Goal: Task Accomplishment & Management: Manage account settings

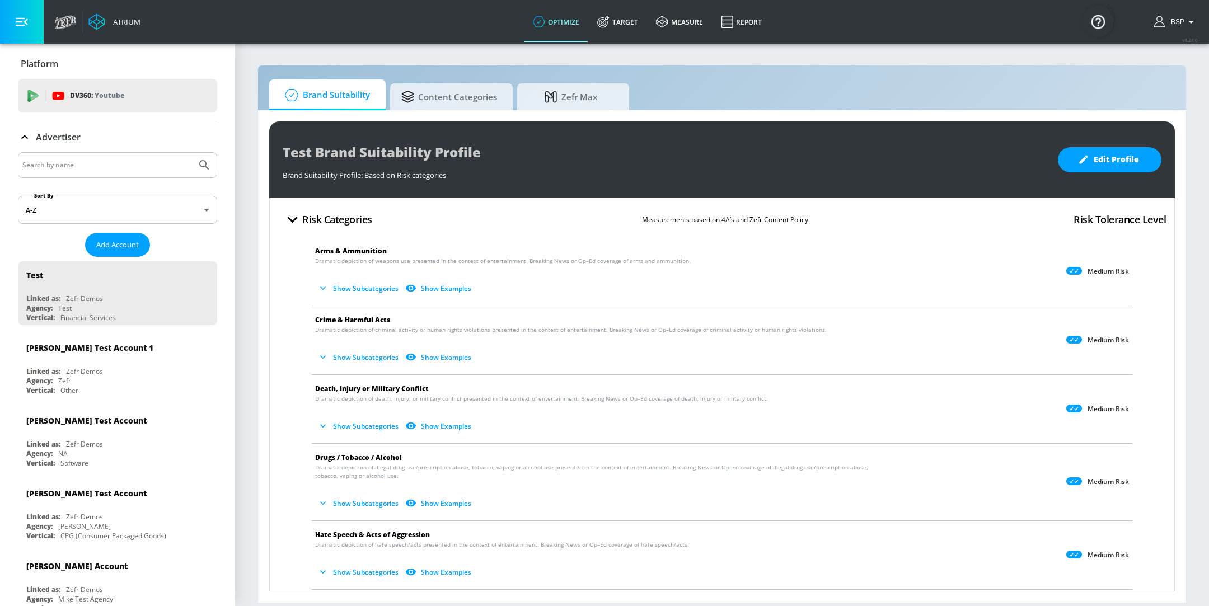
click at [63, 162] on input "Search by name" at bounding box center [107, 165] width 170 height 15
click at [192, 153] on button "Submit Search" at bounding box center [204, 165] width 25 height 25
click at [76, 160] on input "chewy" at bounding box center [107, 165] width 170 height 15
type input "c"
type input "CHEWY"
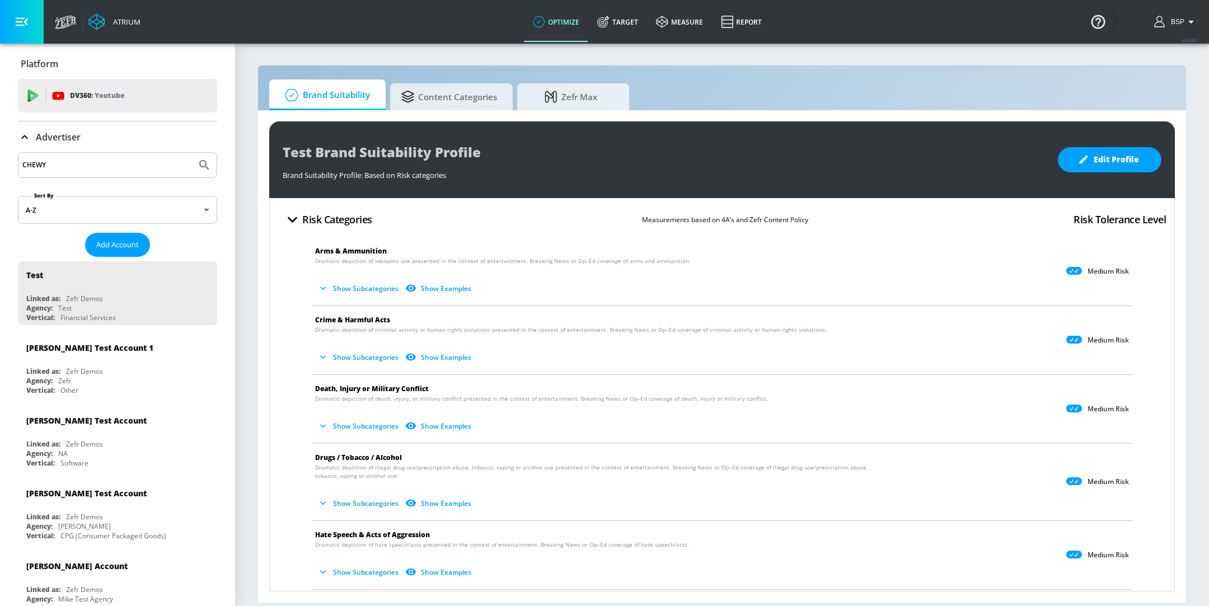
click at [192, 153] on button "Submit Search" at bounding box center [204, 165] width 25 height 25
click at [127, 239] on span "Add Account" at bounding box center [117, 245] width 43 height 13
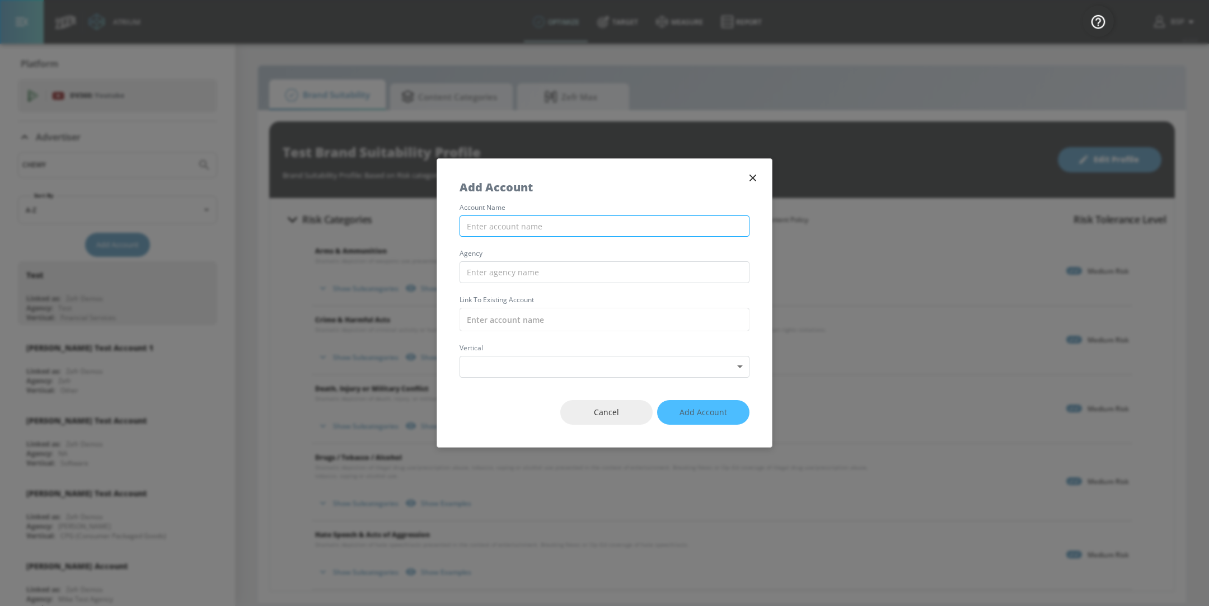
click at [513, 231] on input "text" at bounding box center [605, 227] width 290 height 22
type input "Chewy_Nestle_NA_US_Meta"
click at [545, 277] on input "text" at bounding box center [605, 272] width 290 height 22
type input "o"
type input "Openmind"
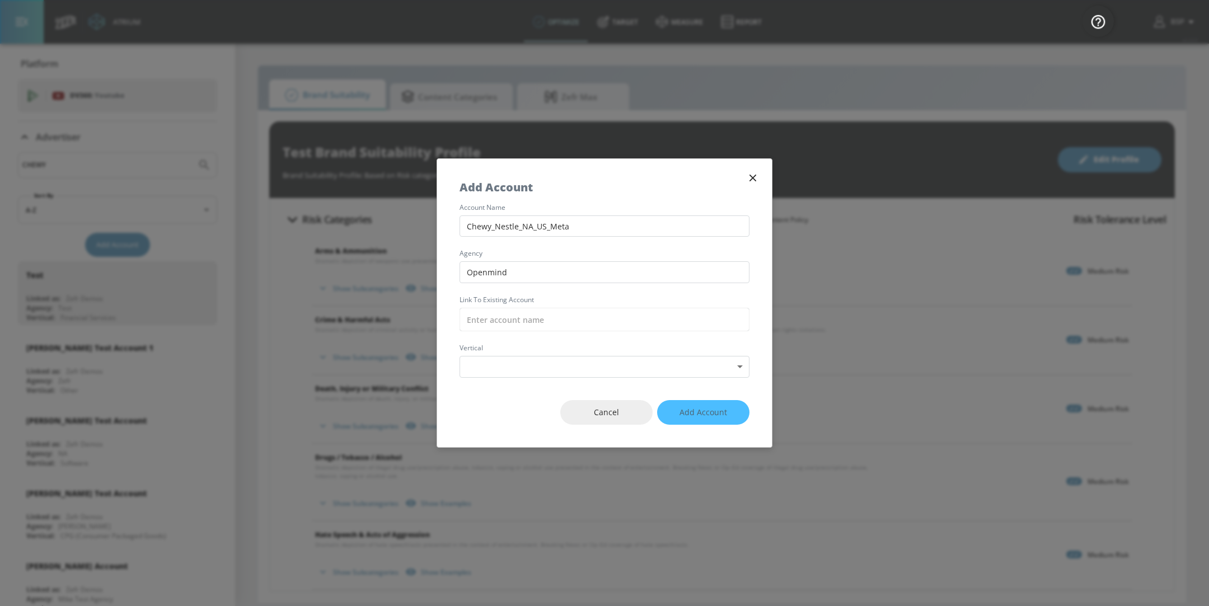
click at [573, 336] on div "account name Chewy_Nestle_NA_US_Meta agency Openmind Link to Existing Account v…" at bounding box center [604, 291] width 335 height 174
click at [571, 323] on input "text" at bounding box center [605, 320] width 290 height 24
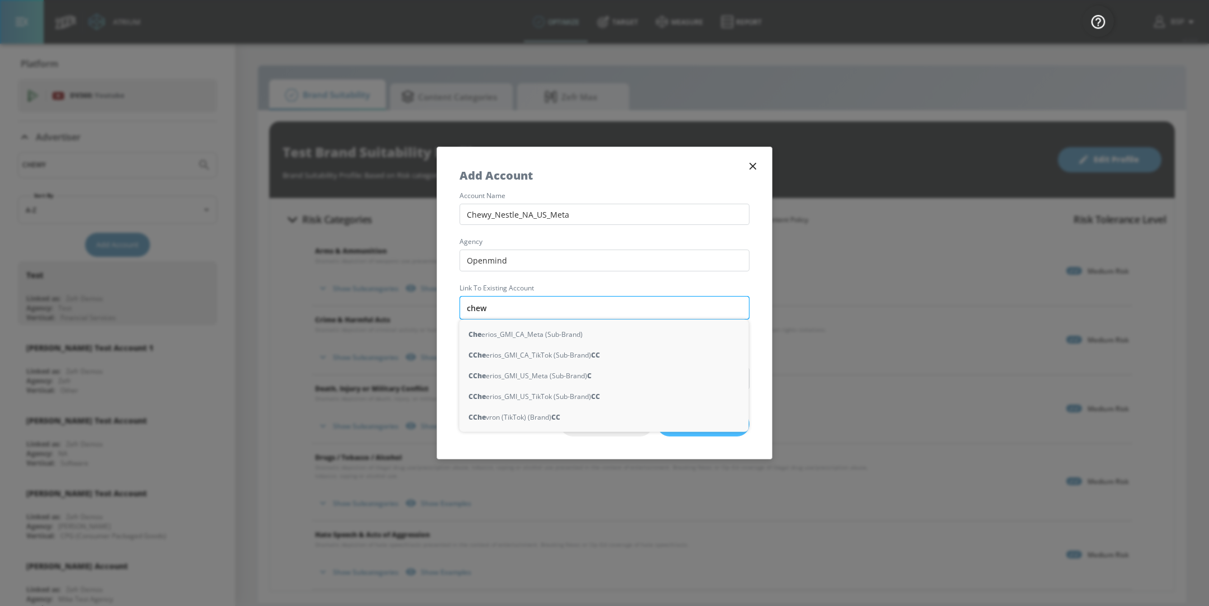
type input "chewy"
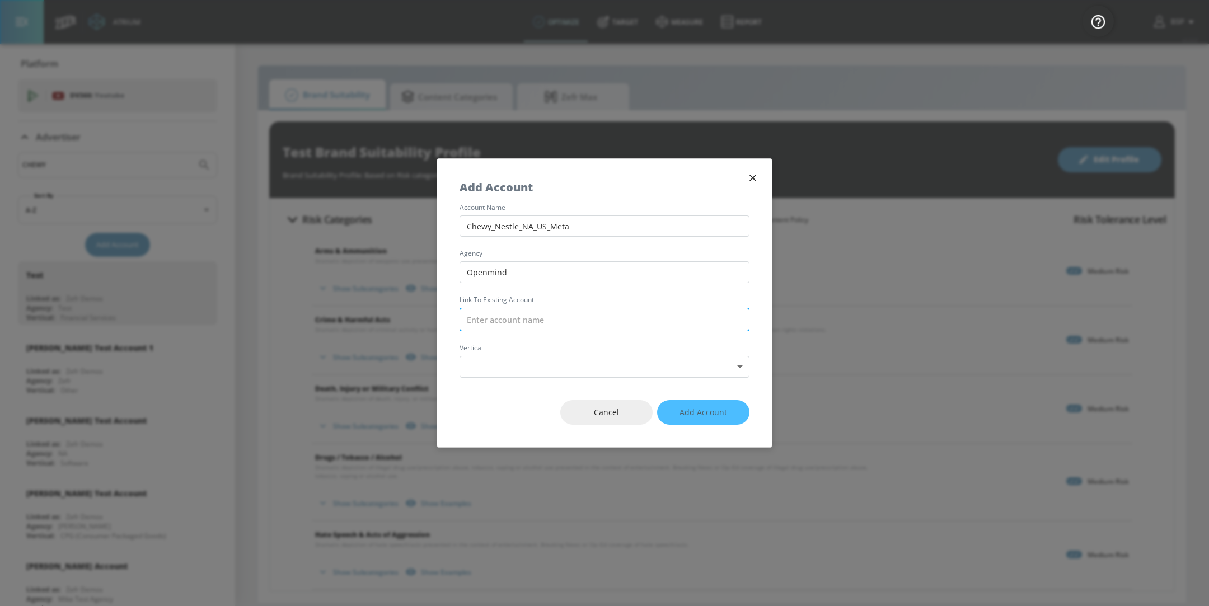
click at [540, 322] on input "text" at bounding box center [605, 320] width 290 height 24
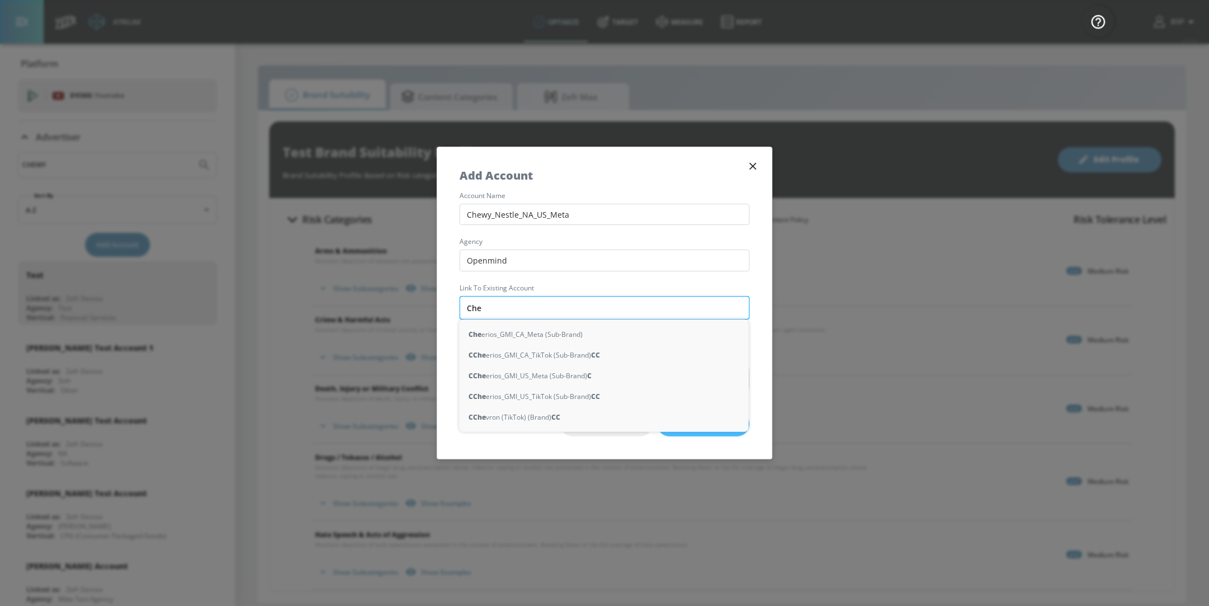
type input "Chew"
type input "CHE"
click at [598, 263] on input "Openmind" at bounding box center [605, 261] width 290 height 22
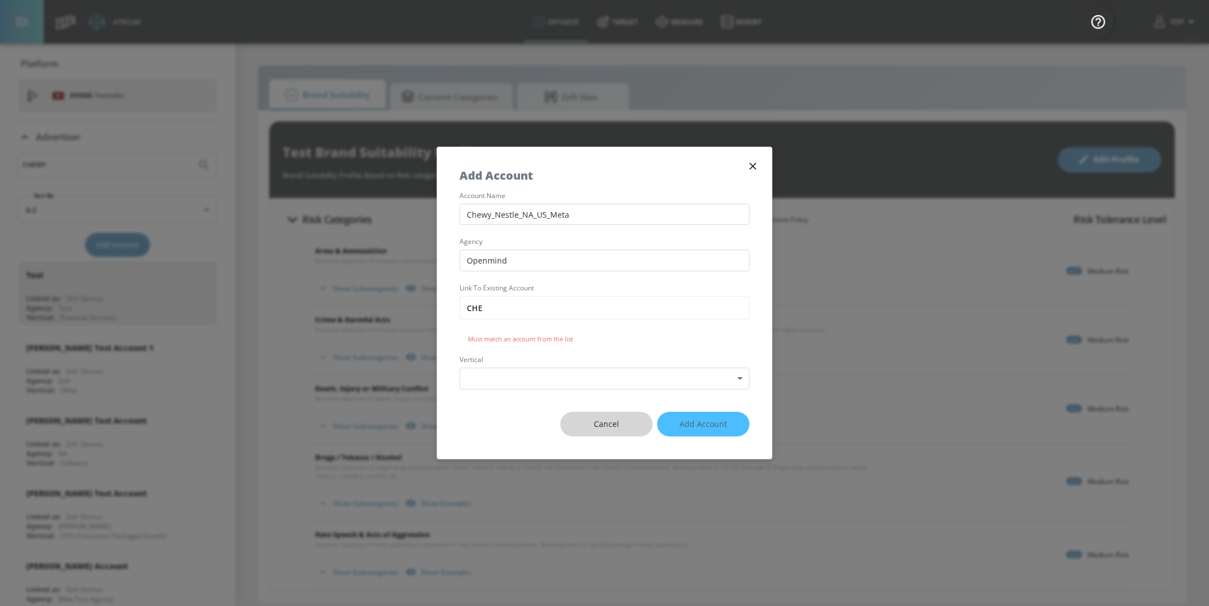
click at [612, 427] on span "Cancel" at bounding box center [607, 425] width 48 height 14
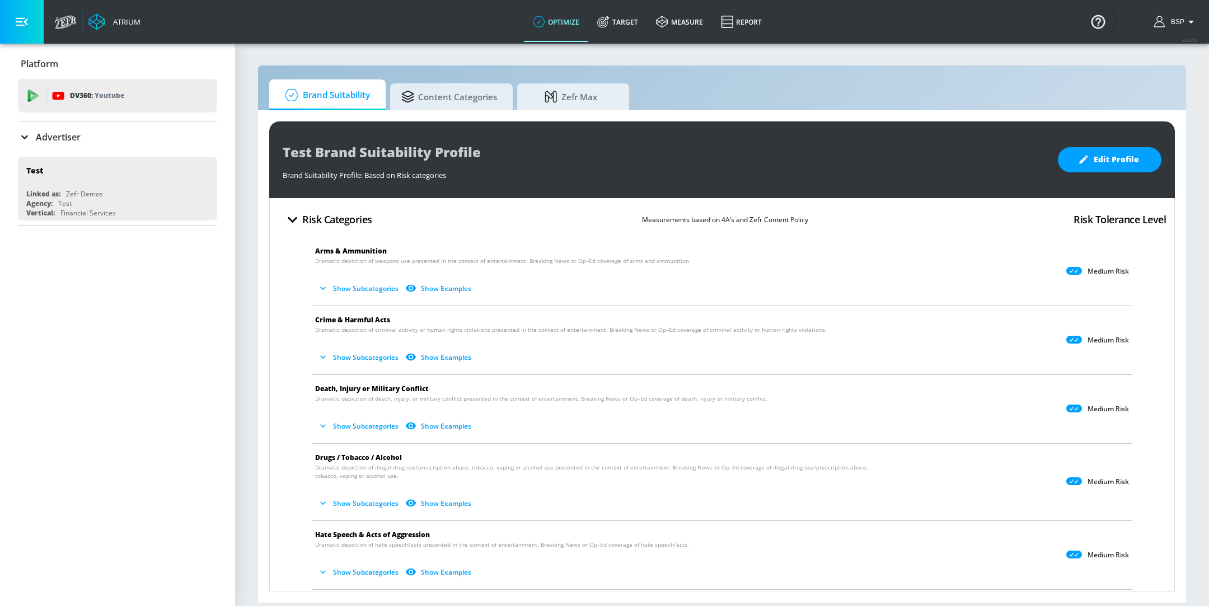
click at [21, 136] on icon at bounding box center [24, 136] width 13 height 13
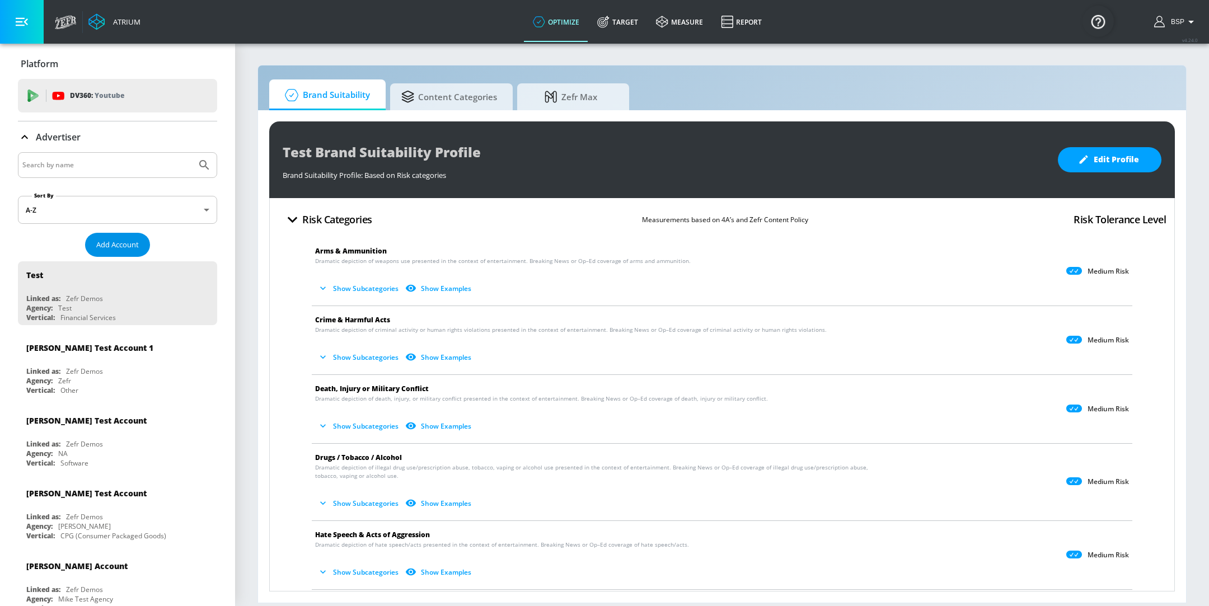
click at [111, 239] on span "Add Account" at bounding box center [117, 245] width 43 height 13
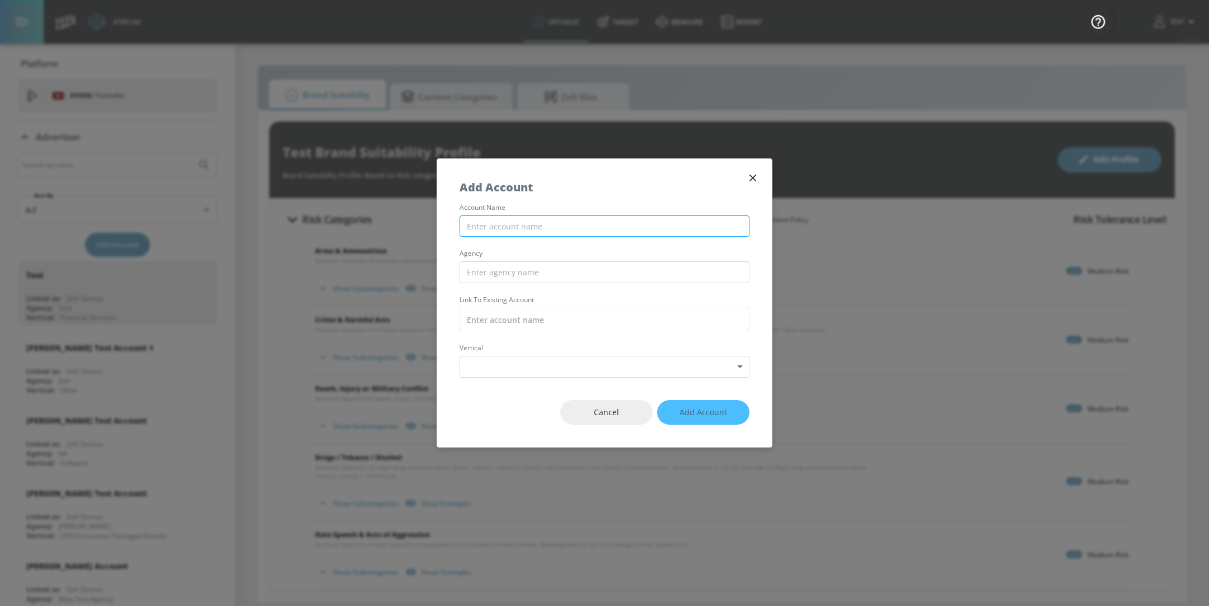
click at [551, 220] on input "text" at bounding box center [605, 227] width 290 height 22
type input "Chewy_Nestle_NA_US_Meta"
click at [530, 275] on input "text" at bounding box center [605, 272] width 290 height 22
type input "Openmind"
click at [502, 326] on input "text" at bounding box center [605, 320] width 290 height 24
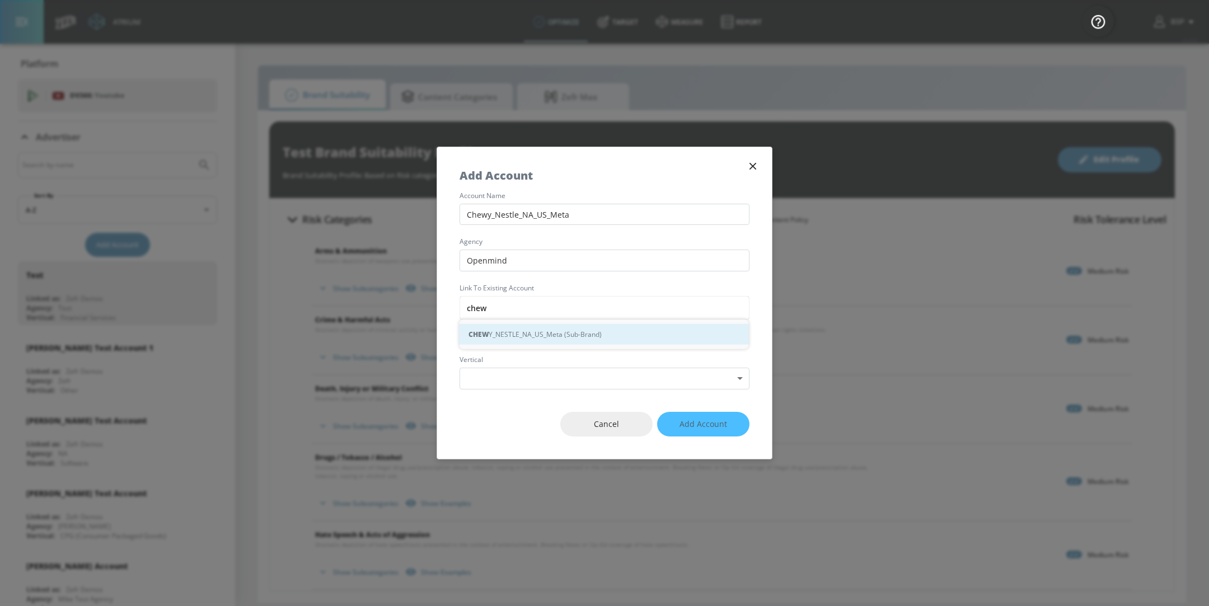
click at [537, 331] on div "CHEW Y_NESTLE_NA_US_Meta (Sub-Brand)" at bounding box center [604, 334] width 289 height 21
type input "CHEWY_NESTLE_NA_US_Meta (Sub-Brand)"
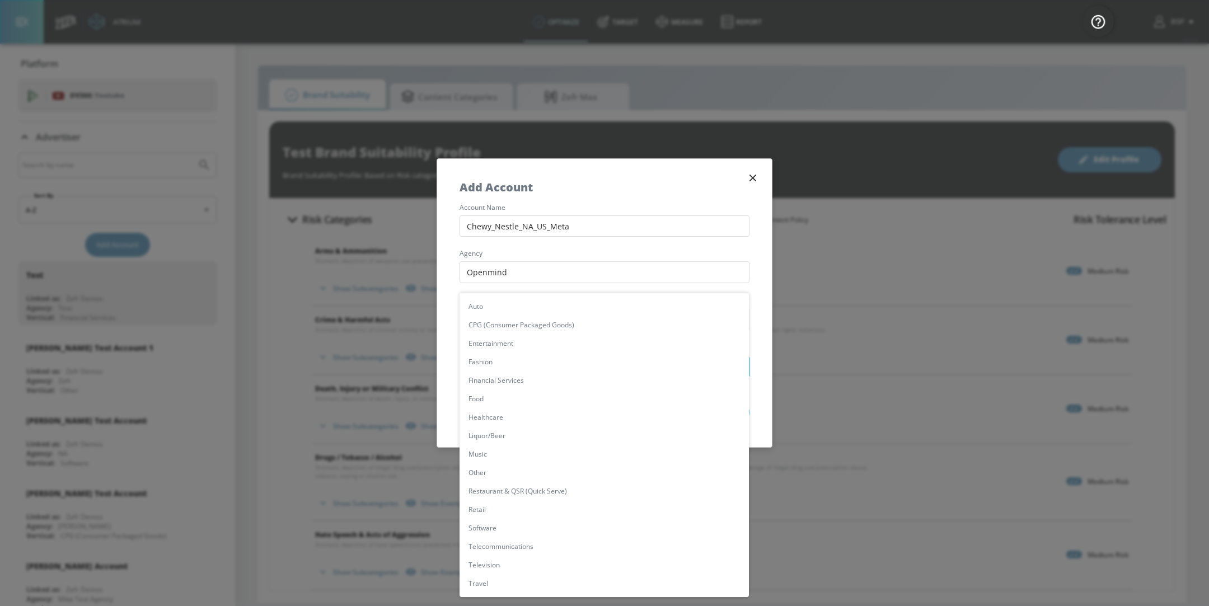
click at [584, 362] on body "Atrium optimize Target measure Report optimize Target measure Report v 4.24.0 B…" at bounding box center [604, 303] width 1209 height 606
click at [522, 325] on li "CPG (Consumer Packaged Goods)" at bounding box center [604, 325] width 289 height 18
type input "[object Object]"
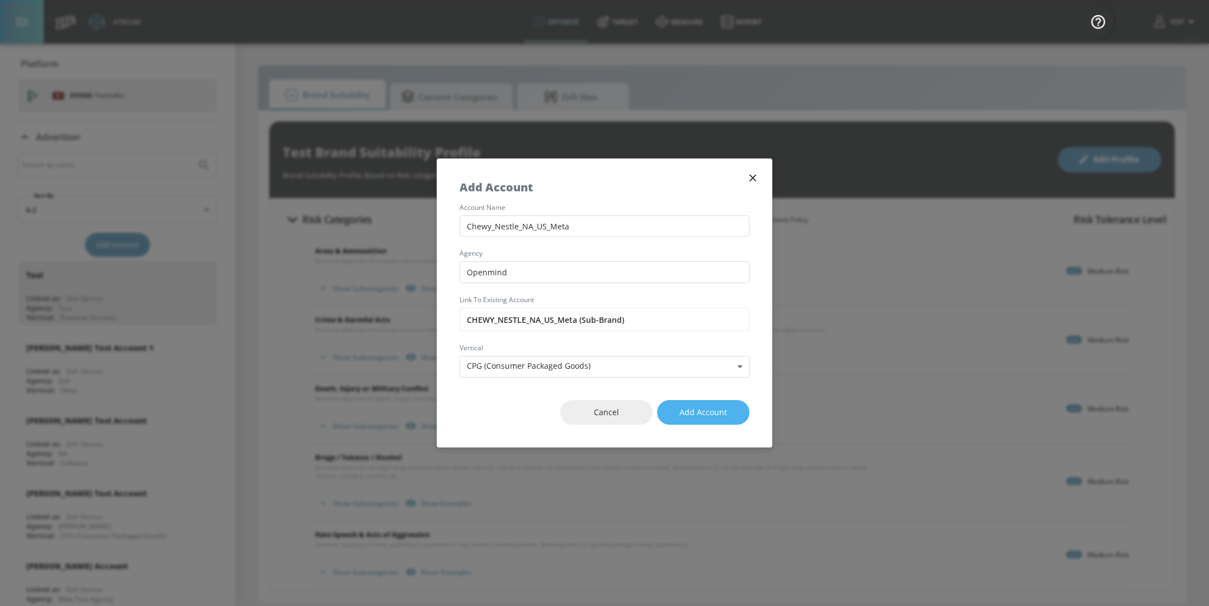
click at [690, 409] on span "Add Account" at bounding box center [704, 413] width 48 height 14
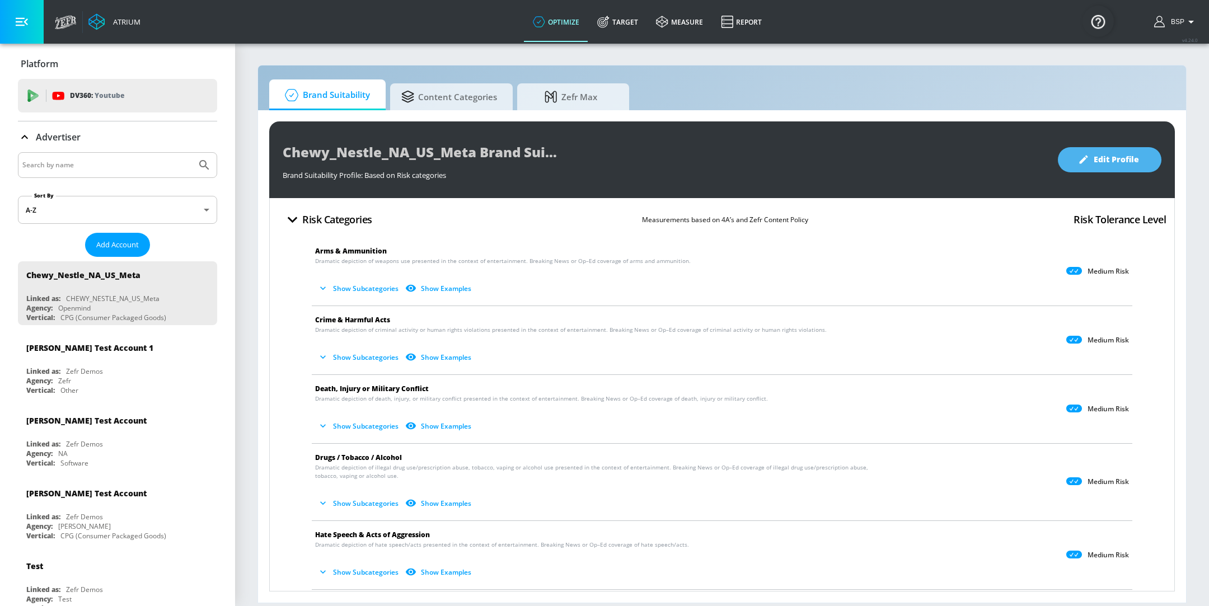
click at [1117, 168] on button "Edit Profile" at bounding box center [1110, 159] width 104 height 25
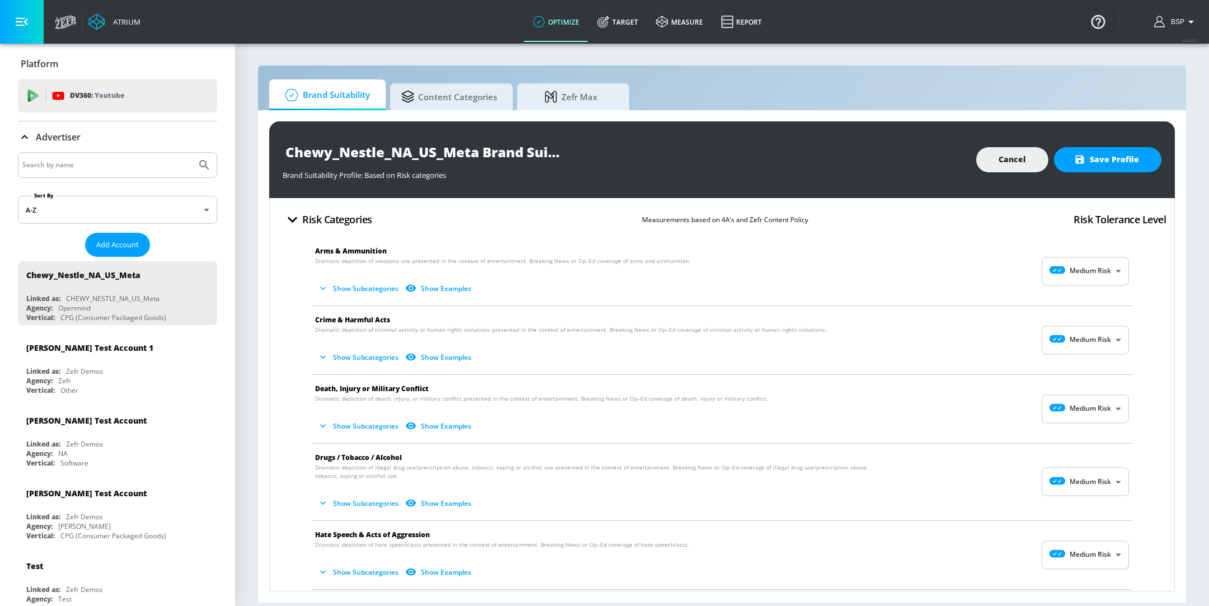
click at [1072, 282] on body "Atrium optimize Target measure Report optimize Target measure Report v 4.24.0 B…" at bounding box center [604, 303] width 1209 height 606
click at [1073, 300] on div "No Risk" at bounding box center [1073, 299] width 69 height 12
type input "MINIMAL"
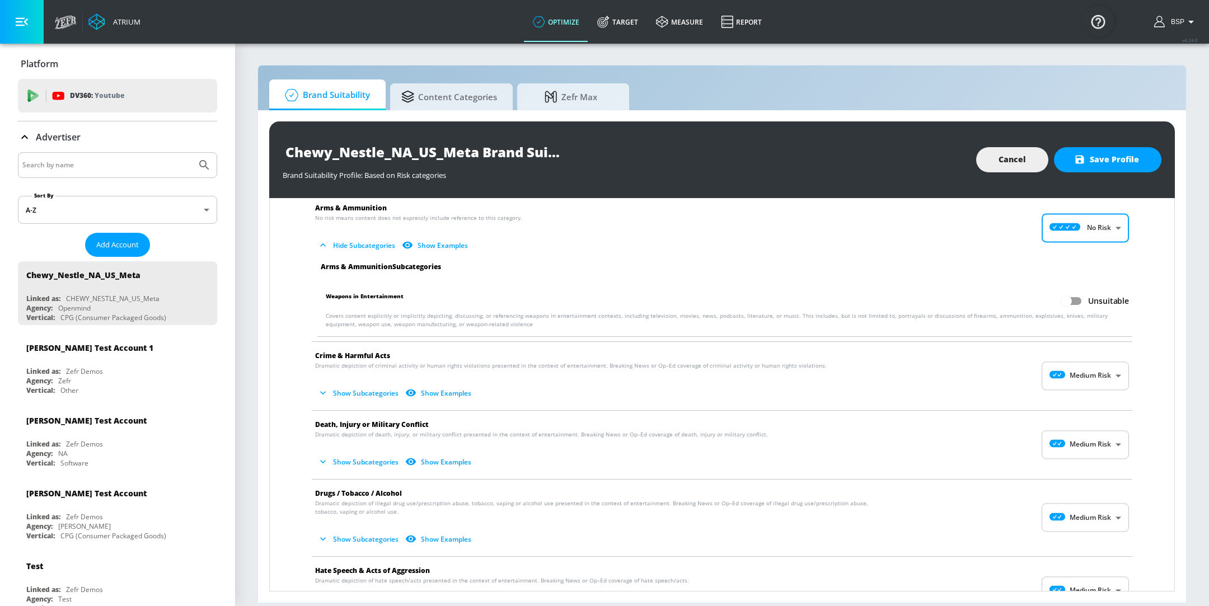
scroll to position [44, 0]
click at [1044, 381] on body "Atrium optimize Target measure Report optimize Target measure Report v 4.24.0 B…" at bounding box center [604, 303] width 1209 height 606
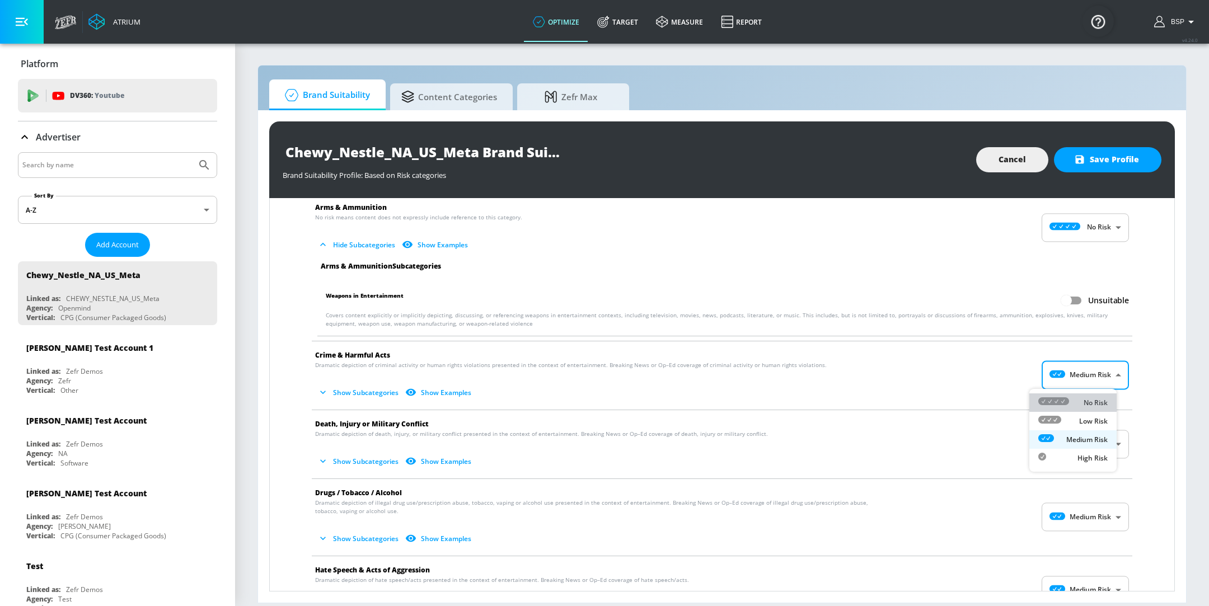
click at [1054, 409] on li "No Risk" at bounding box center [1073, 403] width 87 height 18
type input "MINIMAL"
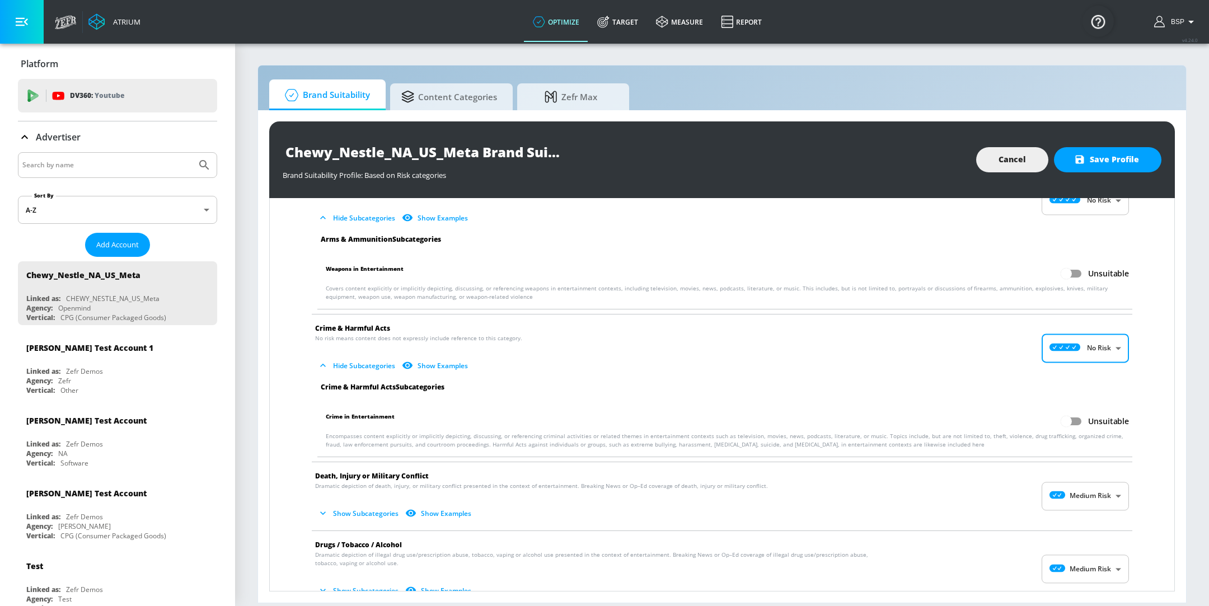
scroll to position [84, 0]
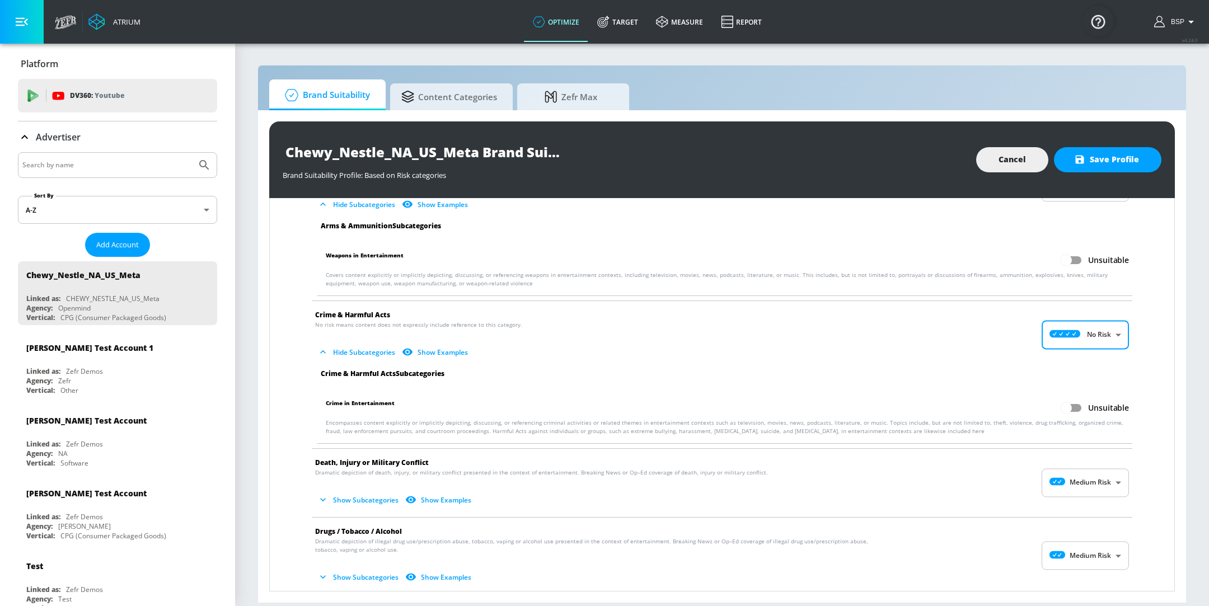
click at [1062, 415] on input "Unsuitable" at bounding box center [1067, 408] width 64 height 21
checkbox input "true"
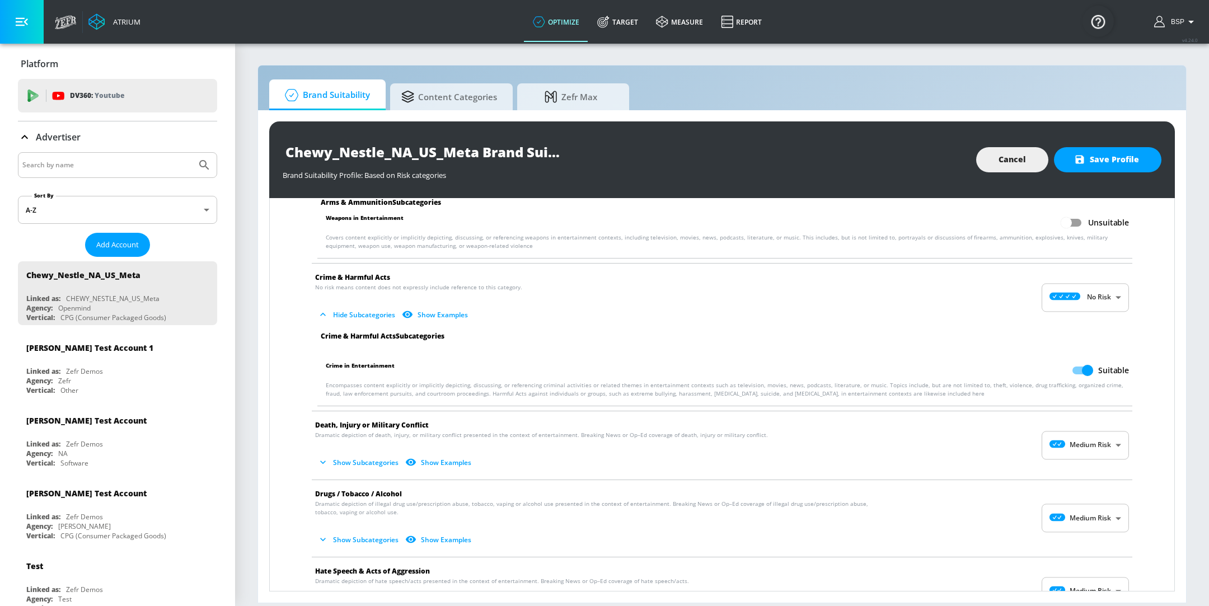
scroll to position [123, 0]
click at [1089, 430] on body "Atrium optimize Target measure Report optimize Target measure Report v 4.24.0 B…" at bounding box center [604, 303] width 1209 height 606
click at [1067, 472] on icon at bounding box center [1054, 470] width 31 height 8
type input "MINIMAL"
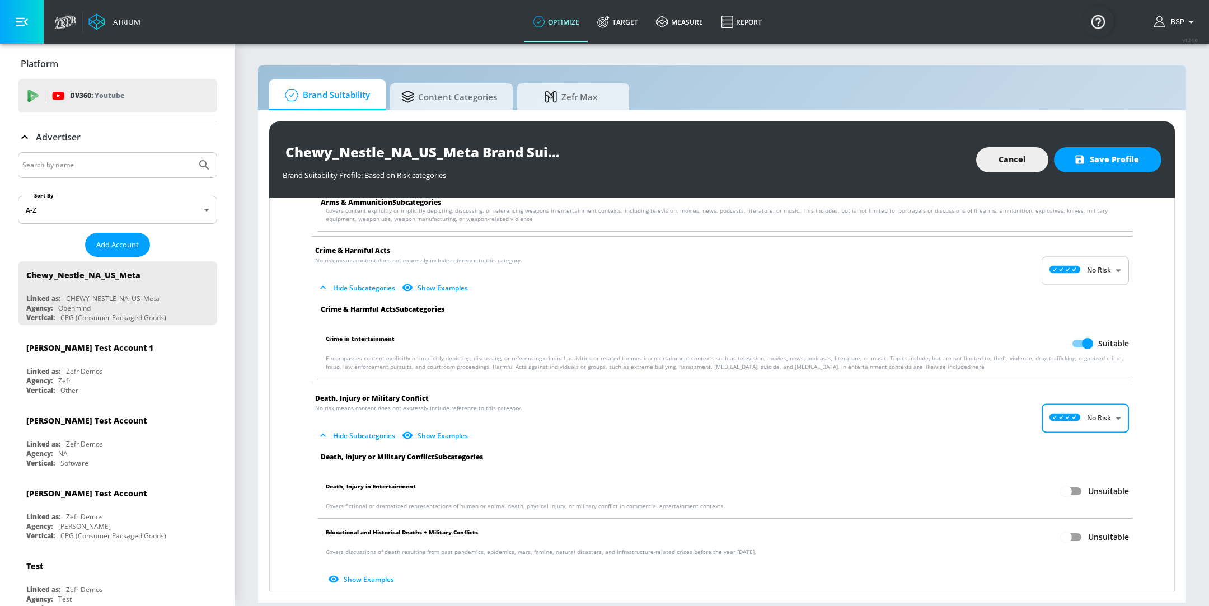
scroll to position [172, 0]
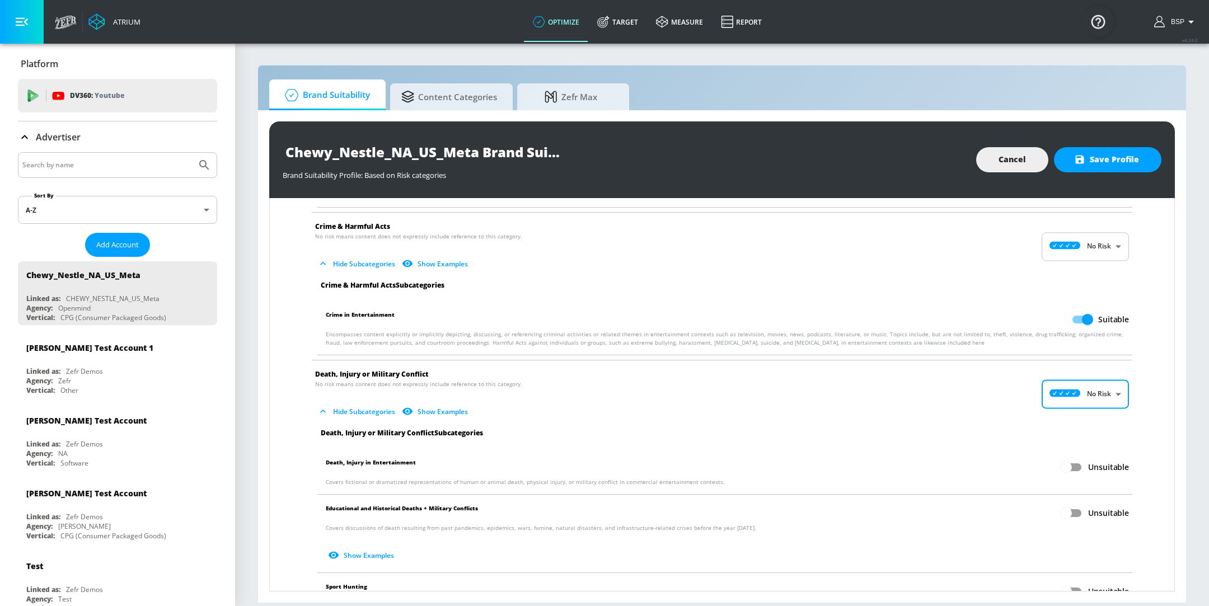
click at [1068, 460] on input "Unsuitable" at bounding box center [1067, 467] width 64 height 21
checkbox input "true"
click at [1056, 512] on input "Unsuitable" at bounding box center [1067, 513] width 64 height 21
checkbox input "true"
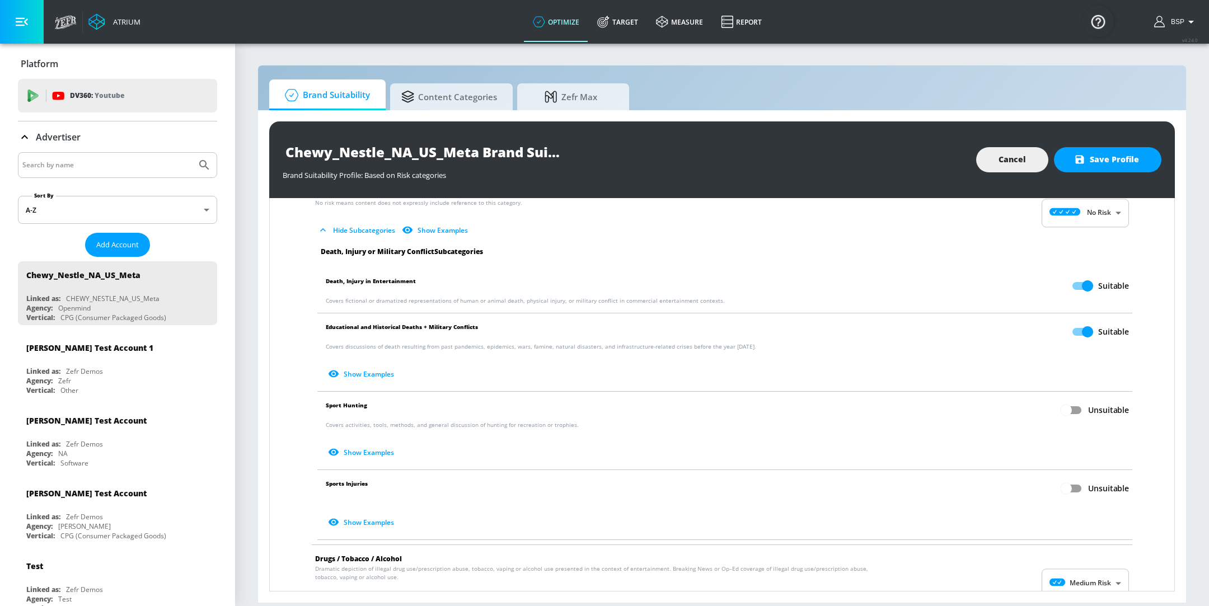
scroll to position [368, 0]
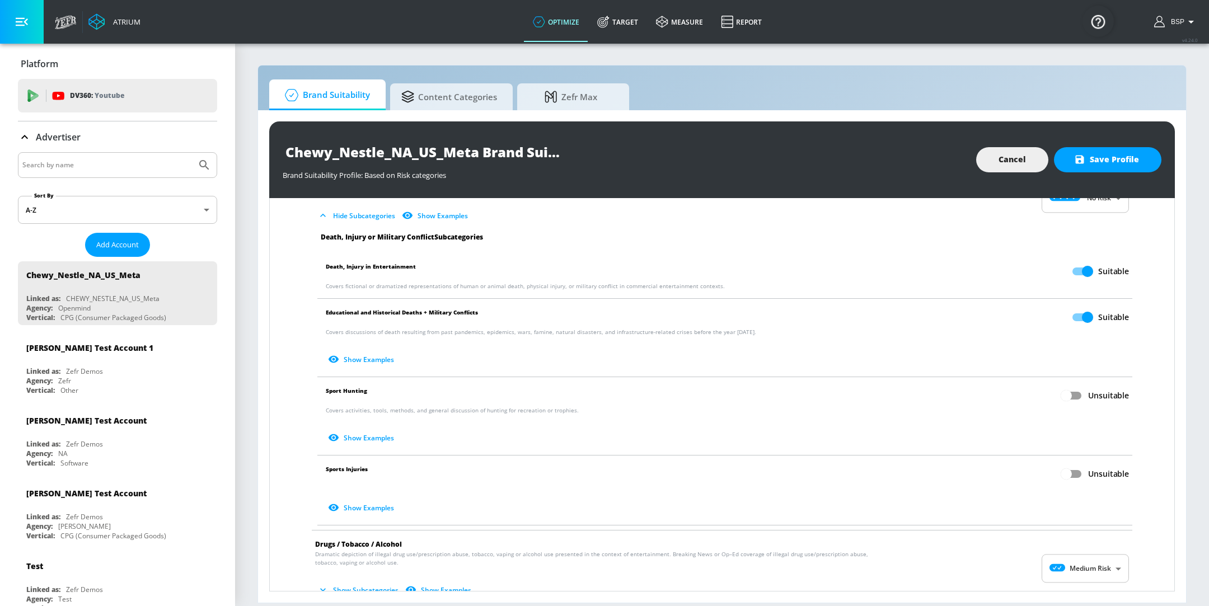
click at [1073, 394] on input "Unsuitable" at bounding box center [1067, 395] width 64 height 21
checkbox input "true"
click at [1067, 474] on input "Unsuitable" at bounding box center [1067, 474] width 64 height 21
checkbox input "true"
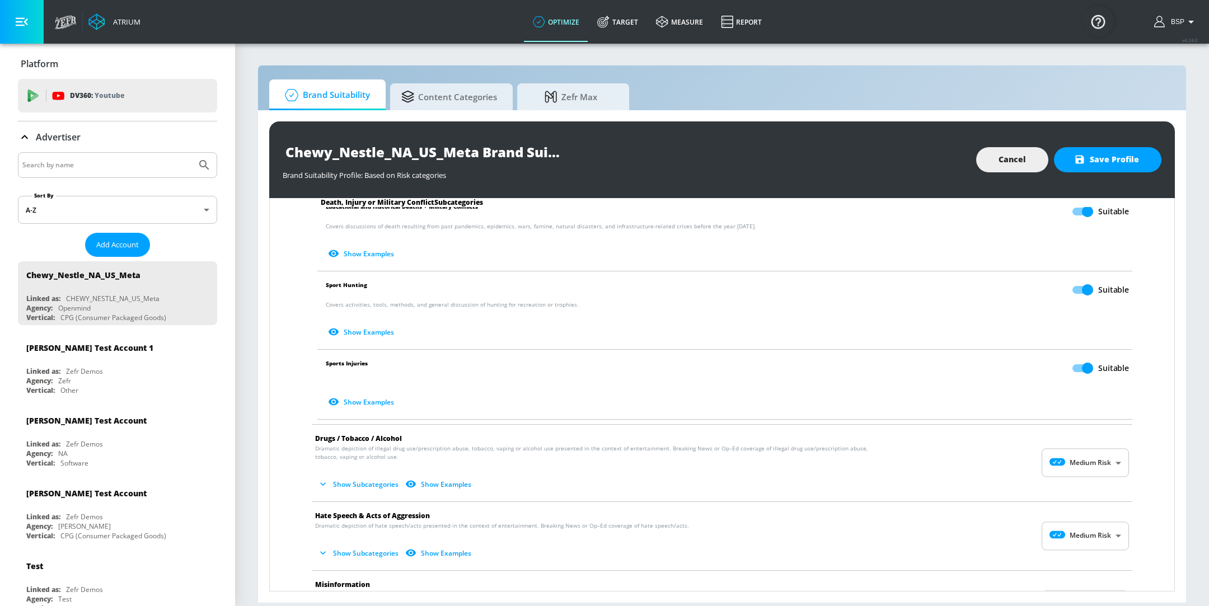
scroll to position [475, 0]
click at [1076, 464] on body "Atrium optimize Target measure Report optimize Target measure Report v 4.24.0 B…" at bounding box center [604, 303] width 1209 height 606
click at [1077, 483] on div "No Risk" at bounding box center [1073, 489] width 69 height 12
type input "MINIMAL"
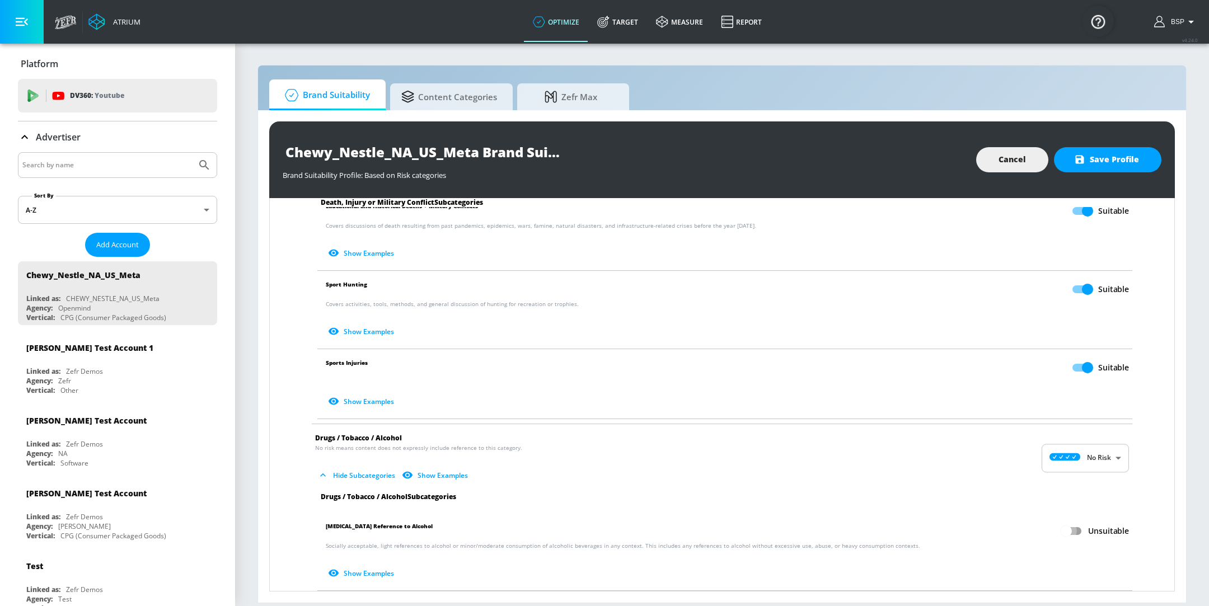
click at [1059, 530] on input "Unsuitable" at bounding box center [1067, 531] width 64 height 21
checkbox input "true"
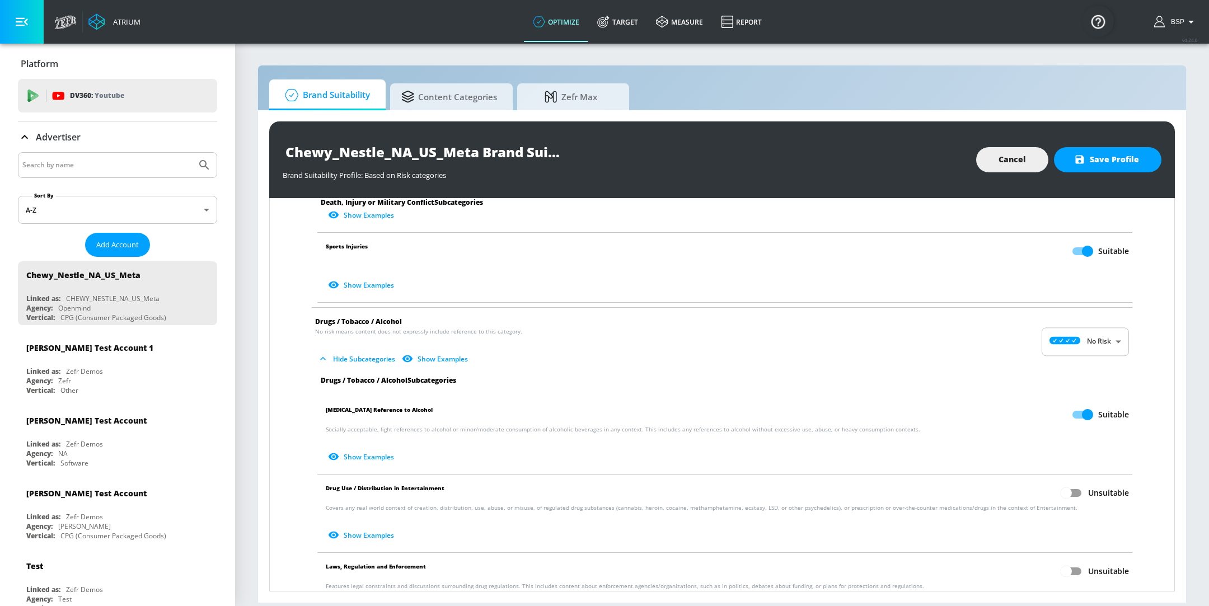
scroll to position [668, 0]
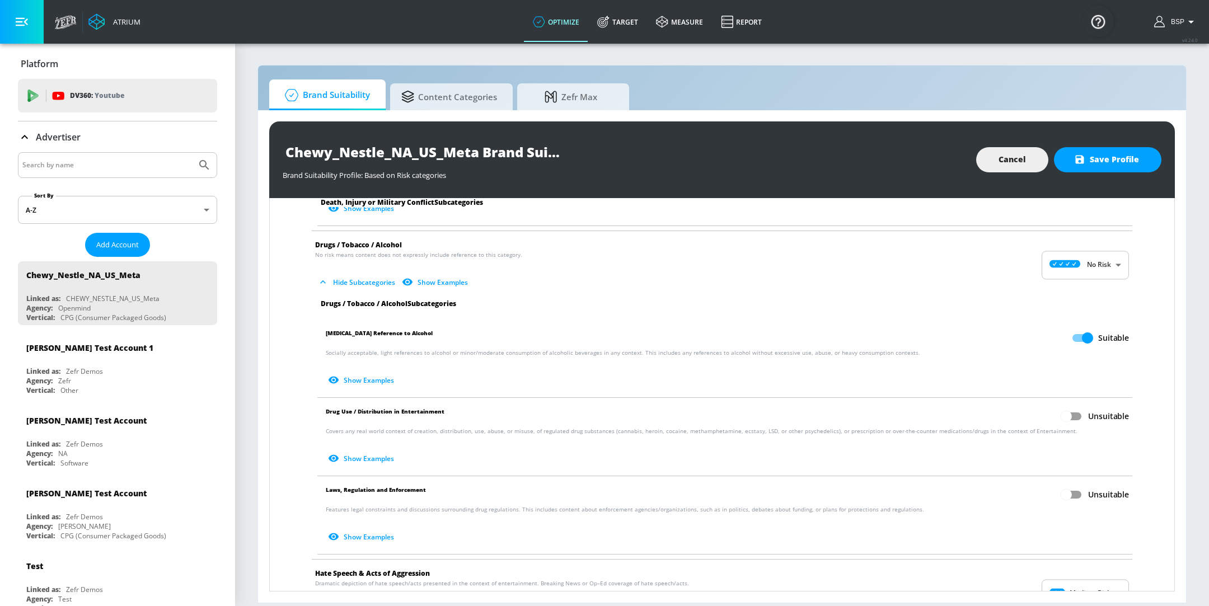
click at [1059, 413] on input "Unsuitable" at bounding box center [1067, 416] width 64 height 21
checkbox input "true"
click at [1064, 489] on input "Unsuitable" at bounding box center [1067, 494] width 64 height 21
checkbox input "true"
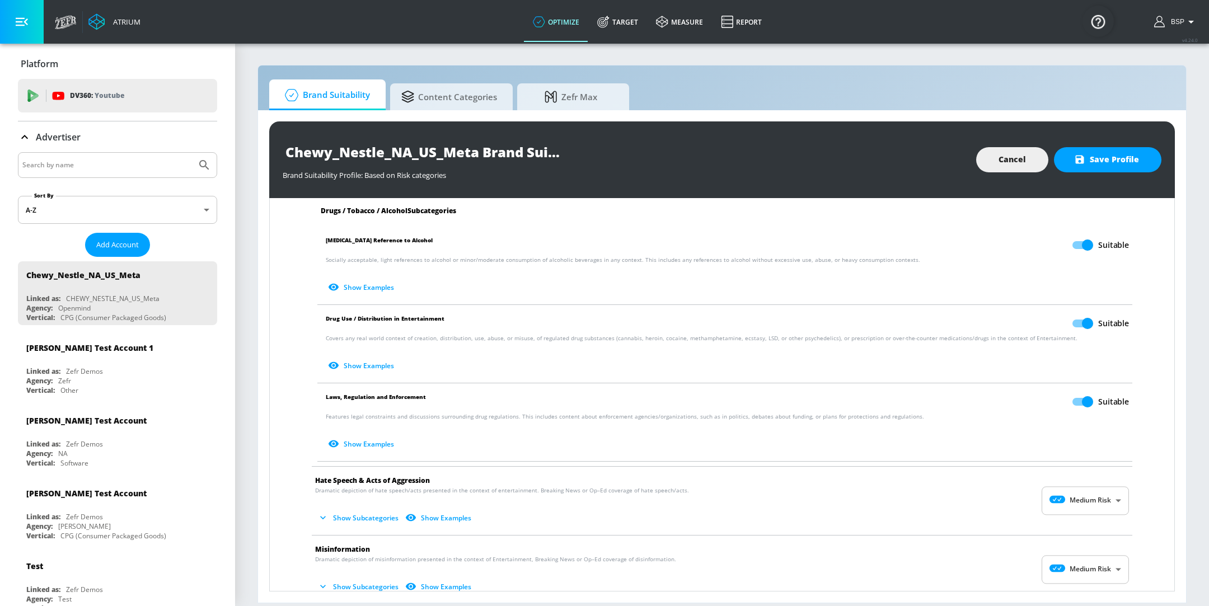
scroll to position [774, 0]
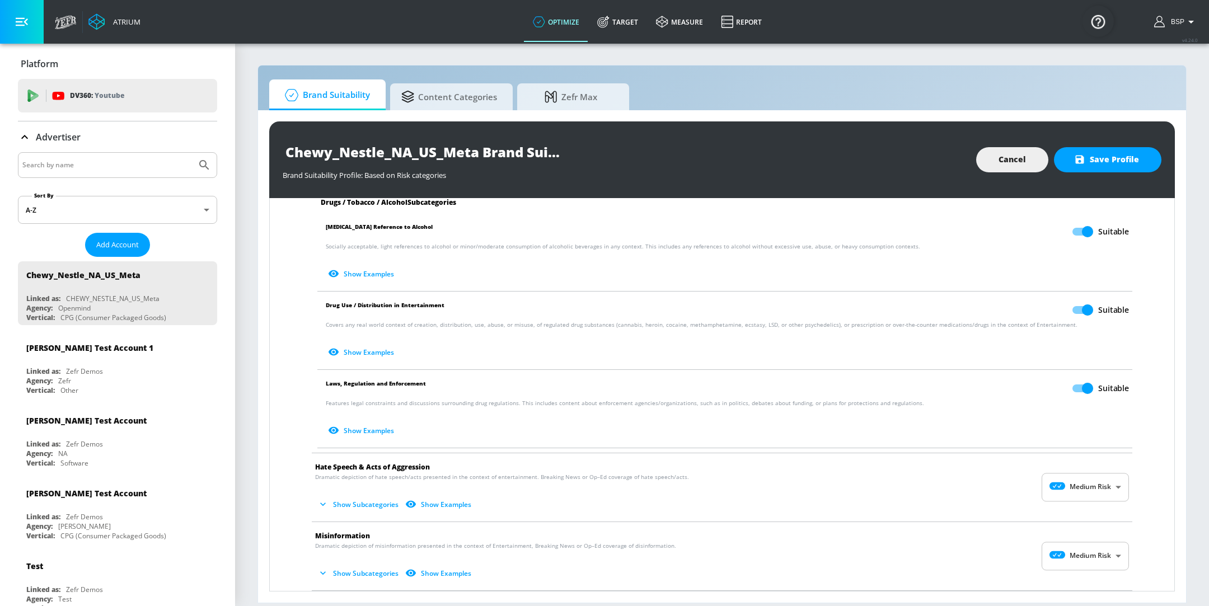
click at [1064, 487] on body "Atrium optimize Target measure Report optimize Target measure Report v 4.24.0 B…" at bounding box center [604, 303] width 1209 height 606
click at [1066, 498] on div at bounding box center [604, 303] width 1209 height 606
click at [1079, 475] on body "Atrium optimize Target measure Report optimize Target measure Report v 4.24.0 B…" at bounding box center [604, 303] width 1209 height 606
click at [1083, 511] on div "No Risk" at bounding box center [1073, 513] width 69 height 12
type input "MINIMAL"
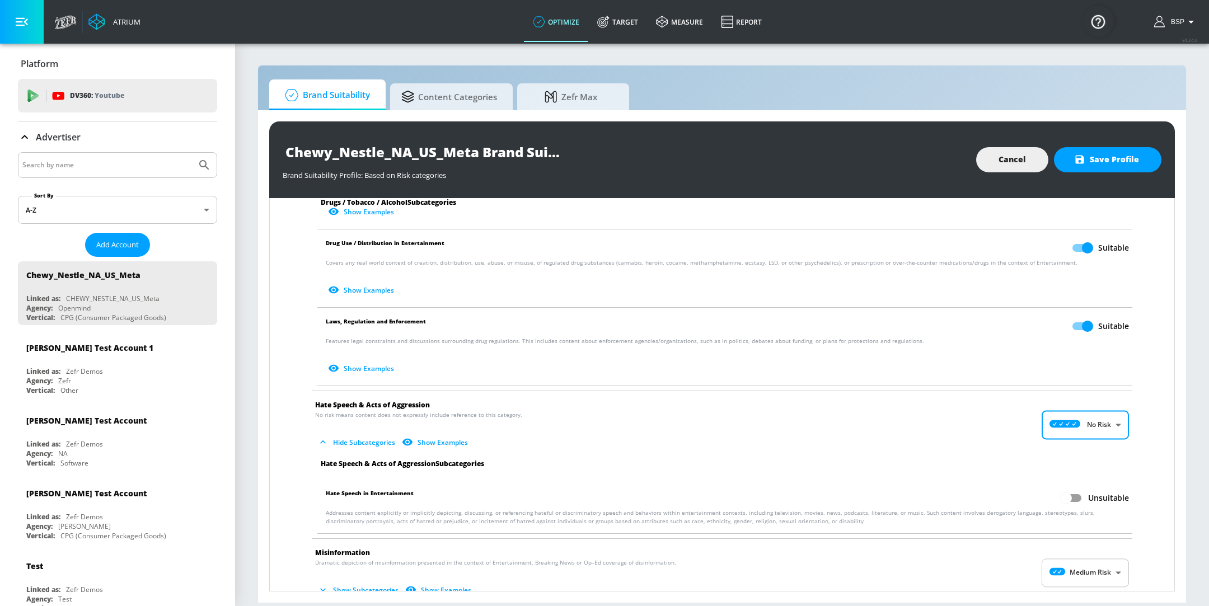
scroll to position [876, 0]
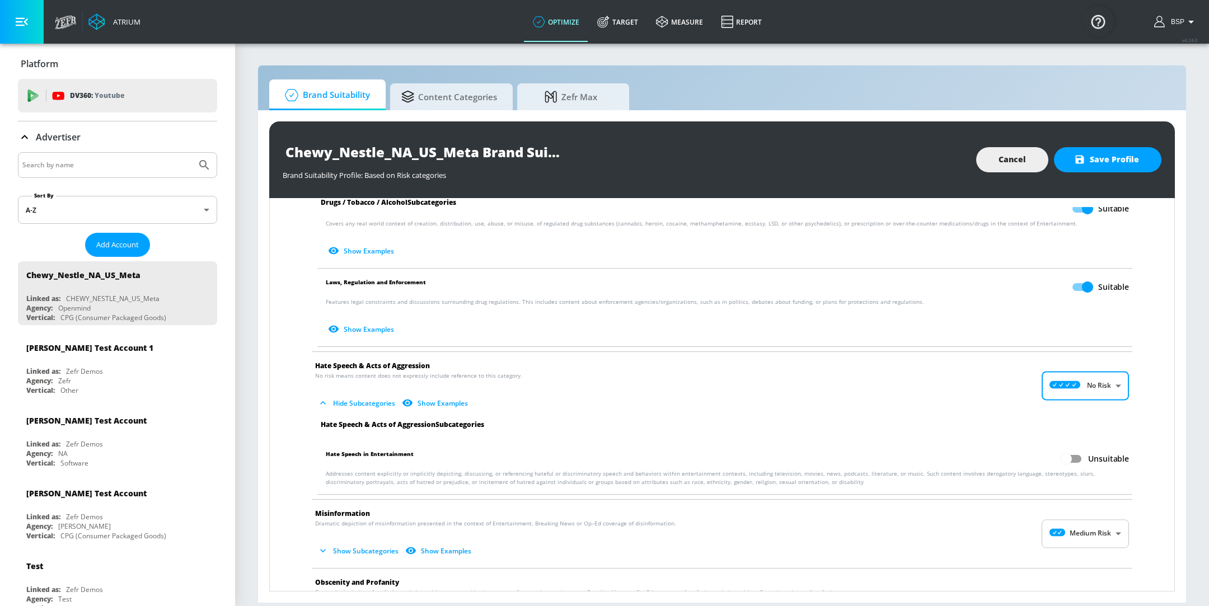
click at [1064, 454] on input "Unsuitable" at bounding box center [1067, 458] width 64 height 21
checkbox input "true"
click at [1078, 528] on body "Atrium optimize Target measure Report optimize Target measure Report v 4.24.0 B…" at bounding box center [604, 303] width 1209 height 606
click at [1072, 540] on li "No Risk" at bounding box center [1073, 546] width 87 height 18
type input "MINIMAL"
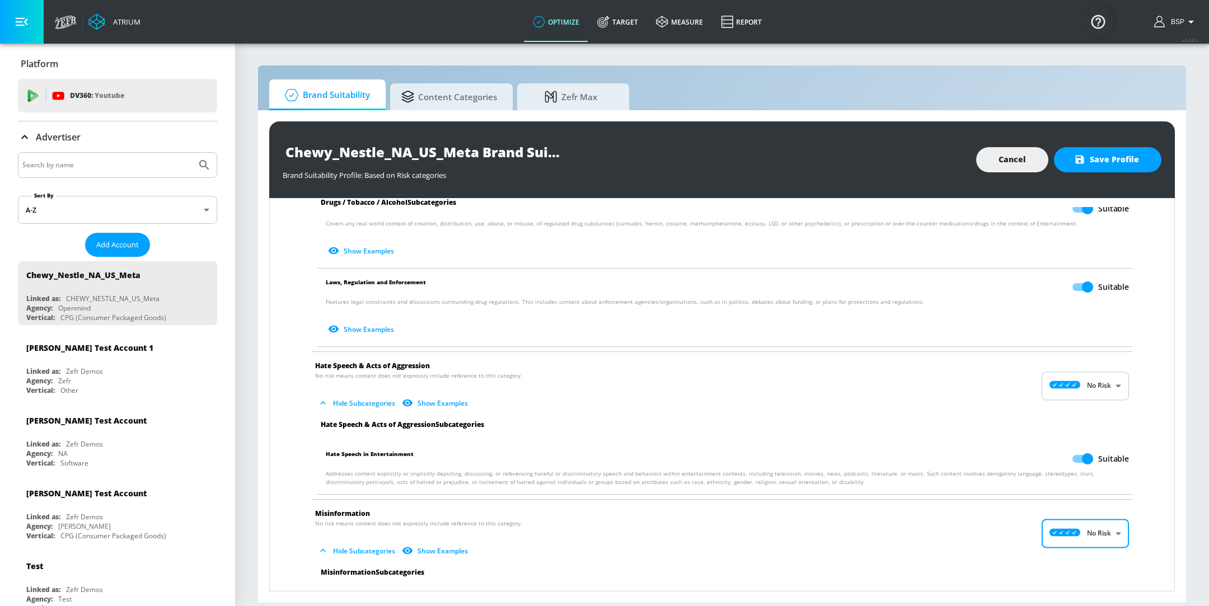
click at [1068, 460] on input "Suitable" at bounding box center [1088, 458] width 64 height 21
checkbox input "false"
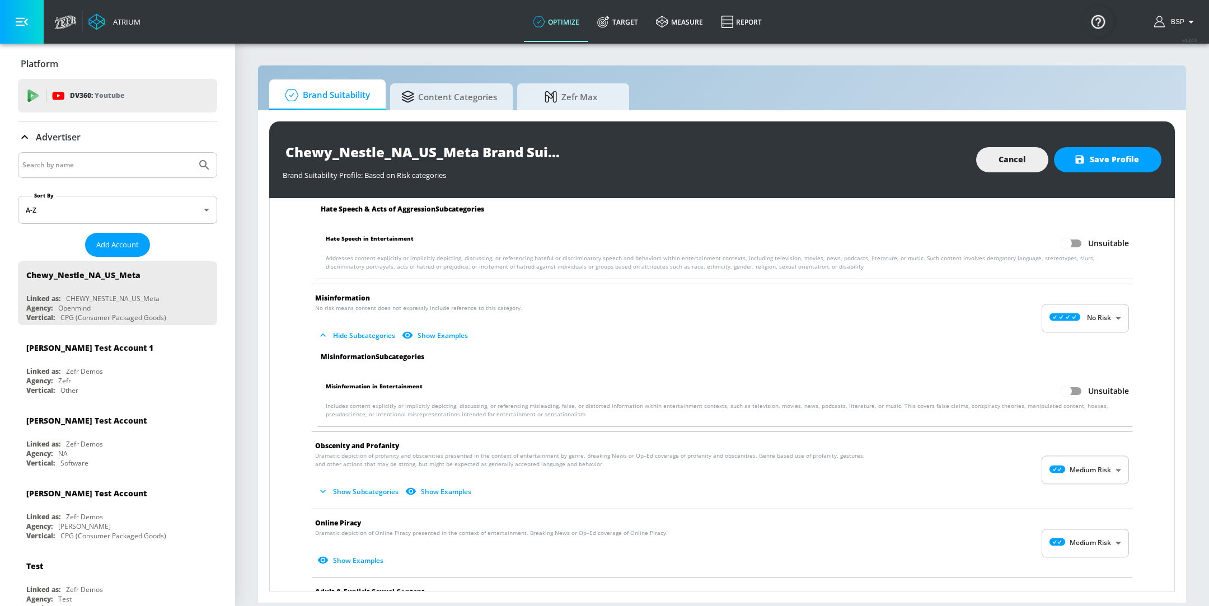
scroll to position [1093, 0]
click at [1066, 462] on body "Atrium optimize Target measure Report optimize Target measure Report v 4.24.0 B…" at bounding box center [604, 303] width 1209 height 606
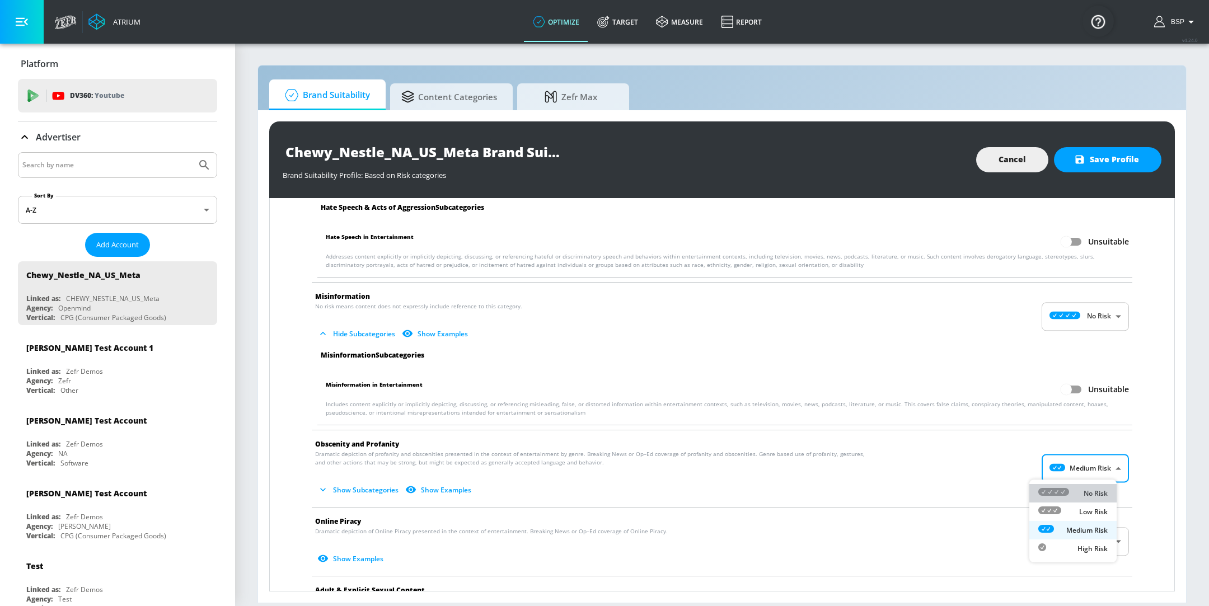
click at [1070, 486] on li "No Risk" at bounding box center [1073, 493] width 87 height 18
type input "MINIMAL"
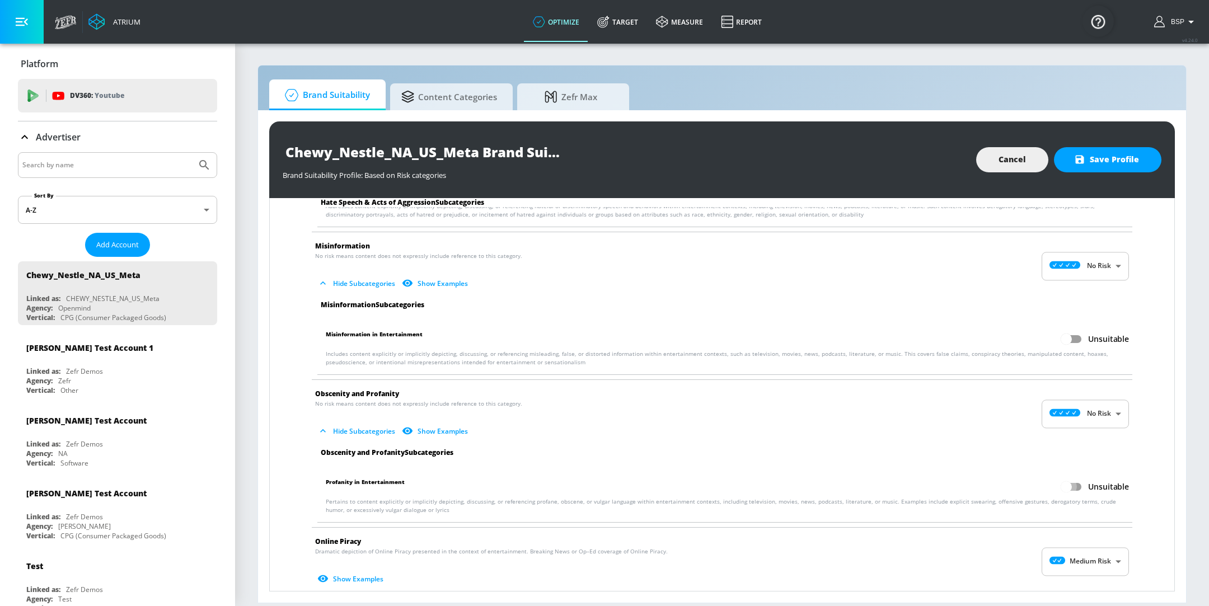
click at [1056, 480] on input "Unsuitable" at bounding box center [1067, 486] width 64 height 21
checkbox input "true"
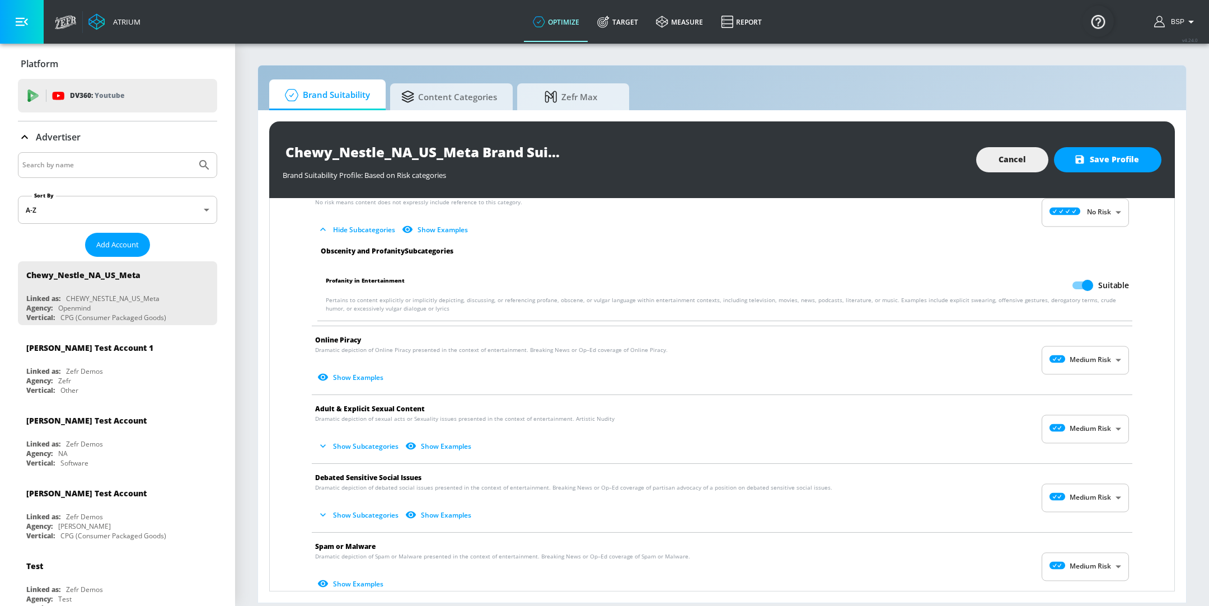
scroll to position [1349, 0]
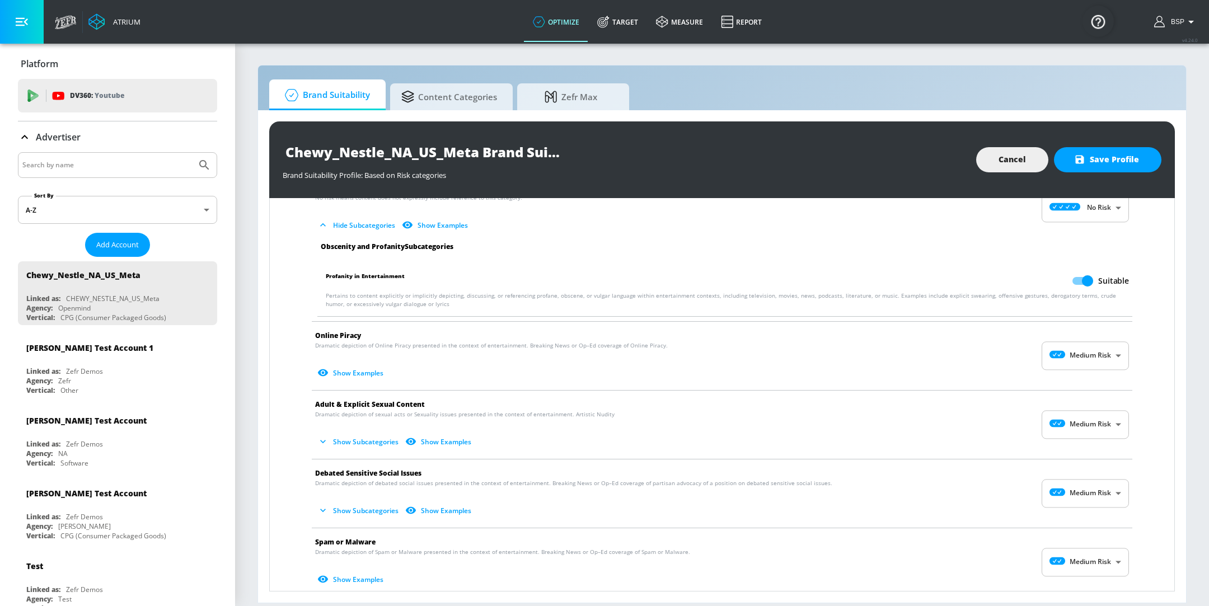
click at [1070, 347] on body "Atrium optimize Target measure Report optimize Target measure Report v 4.24.0 B…" at bounding box center [604, 303] width 1209 height 606
click at [1059, 375] on div at bounding box center [1054, 381] width 31 height 12
type input "MINIMAL"
click at [1067, 404] on span "Adult & Explicit Sexual Content" at bounding box center [713, 405] width 796 height 12
click at [1074, 424] on body "Atrium optimize Target measure Report optimize Target measure Report v 4.24.0 B…" at bounding box center [604, 303] width 1209 height 606
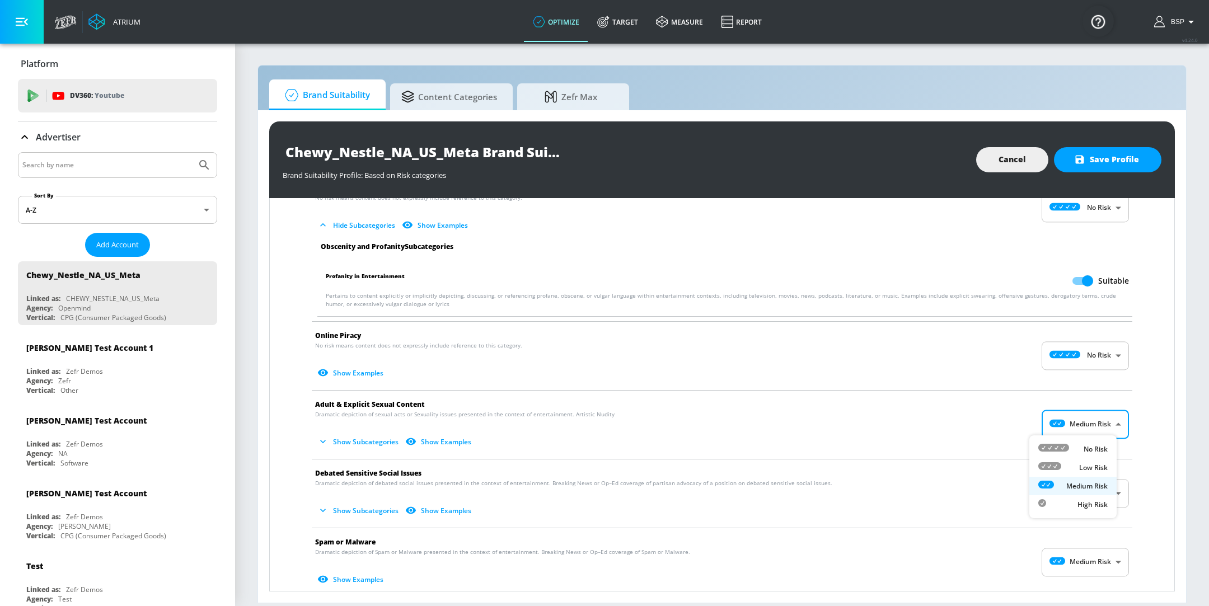
click at [1064, 440] on li "No Risk" at bounding box center [1073, 449] width 87 height 18
type input "MINIMAL"
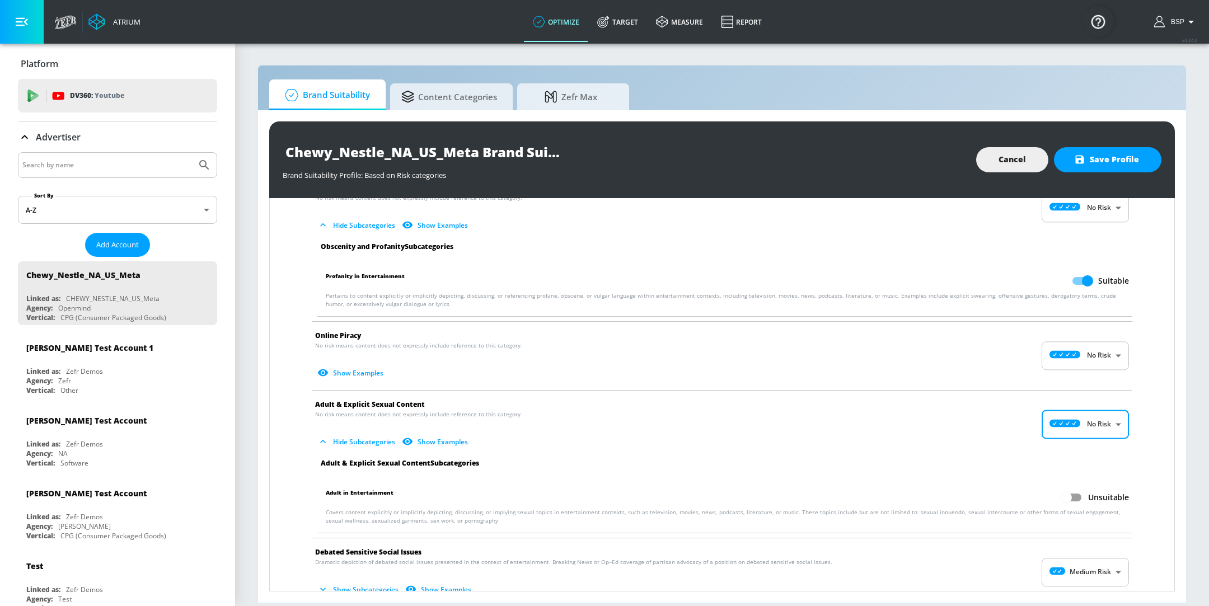
scroll to position [1390, 0]
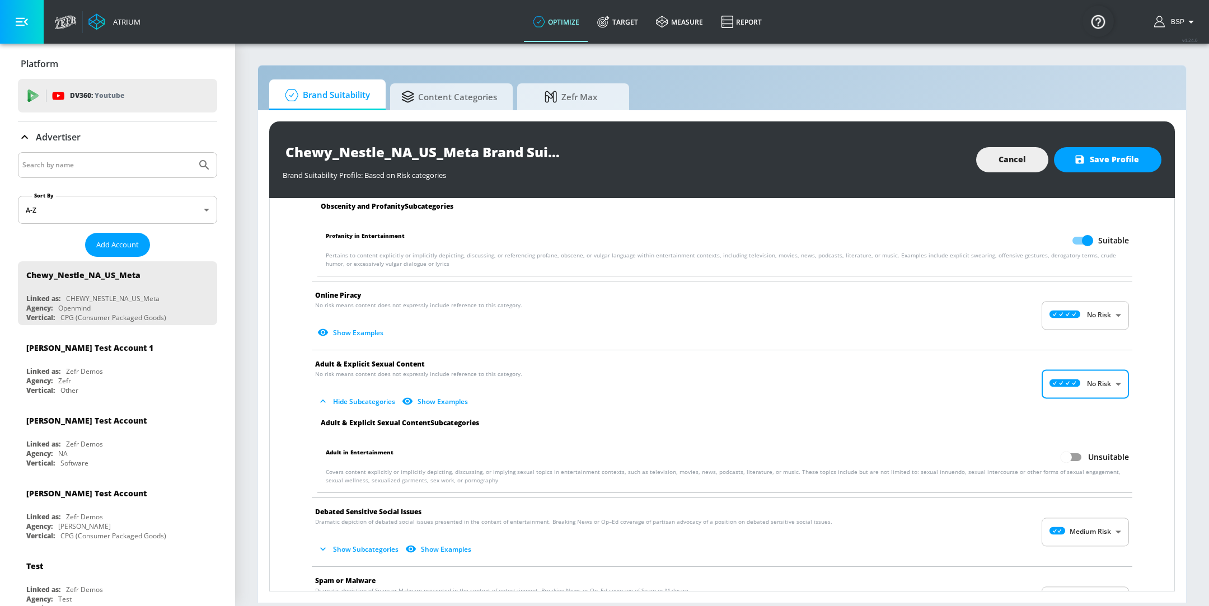
click at [1074, 455] on input "Unsuitable" at bounding box center [1067, 457] width 64 height 21
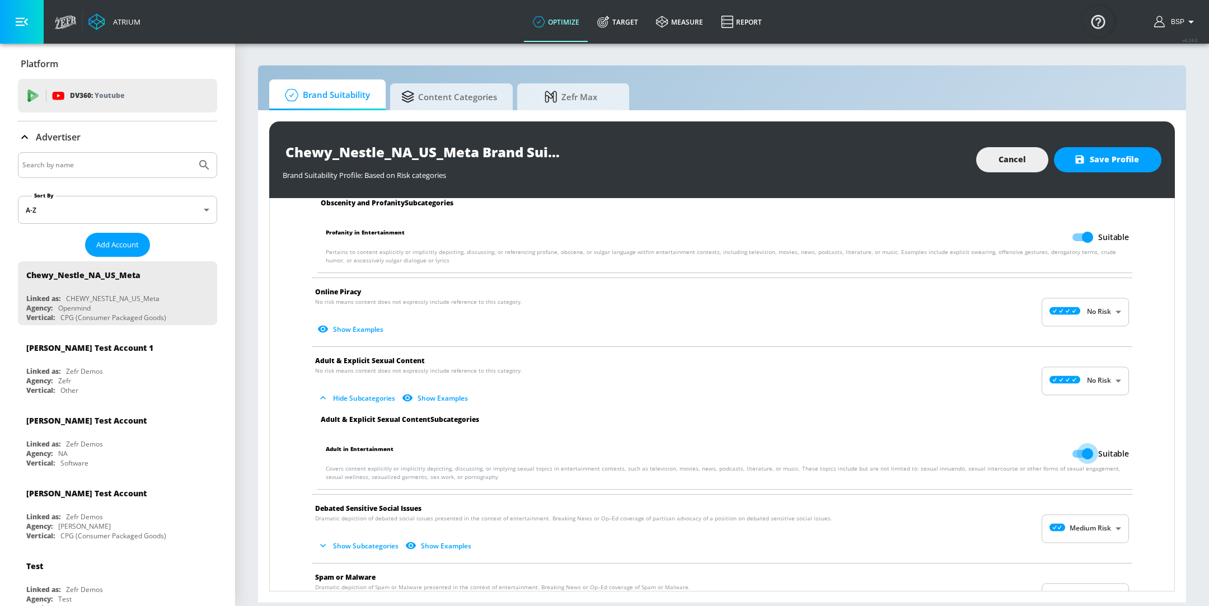
click at [1070, 446] on input "Suitable" at bounding box center [1088, 453] width 64 height 21
checkbox input "false"
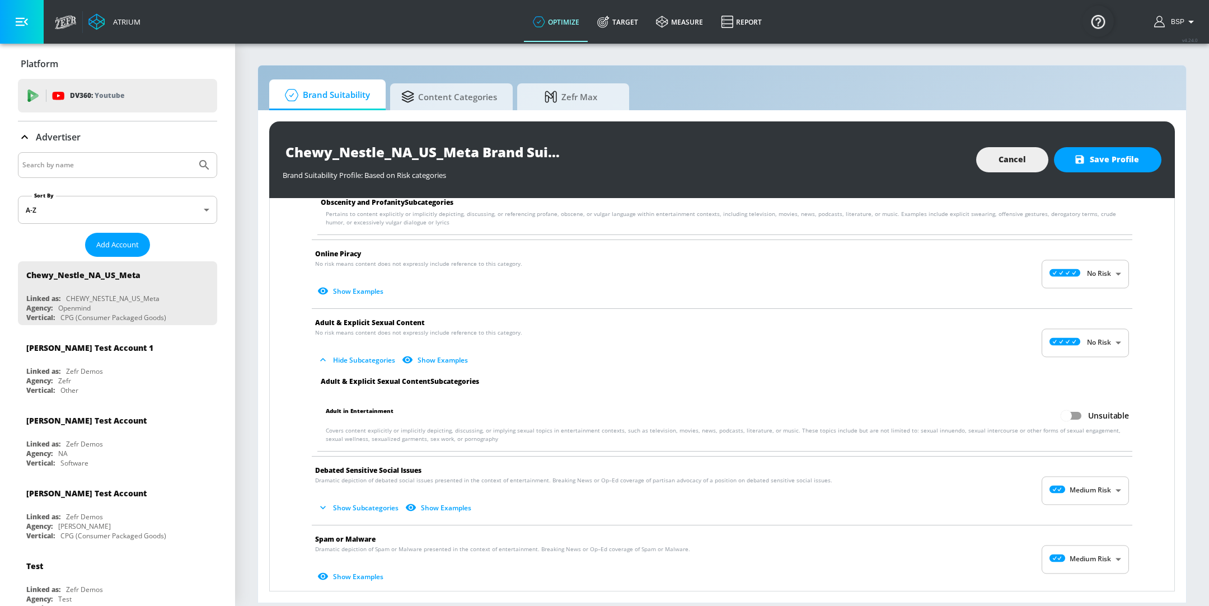
scroll to position [1549, 0]
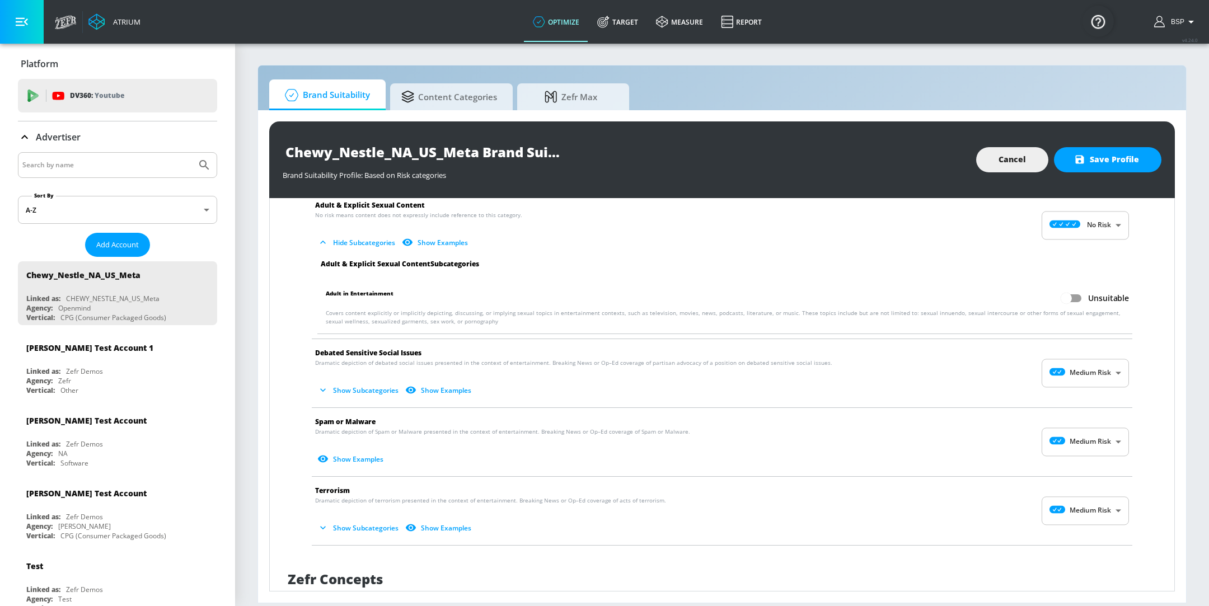
click at [1064, 381] on body "Atrium optimize Target measure Report optimize Target measure Report v 4.24.0 B…" at bounding box center [604, 303] width 1209 height 606
click at [1063, 393] on icon at bounding box center [1054, 396] width 31 height 8
type input "MINIMAL"
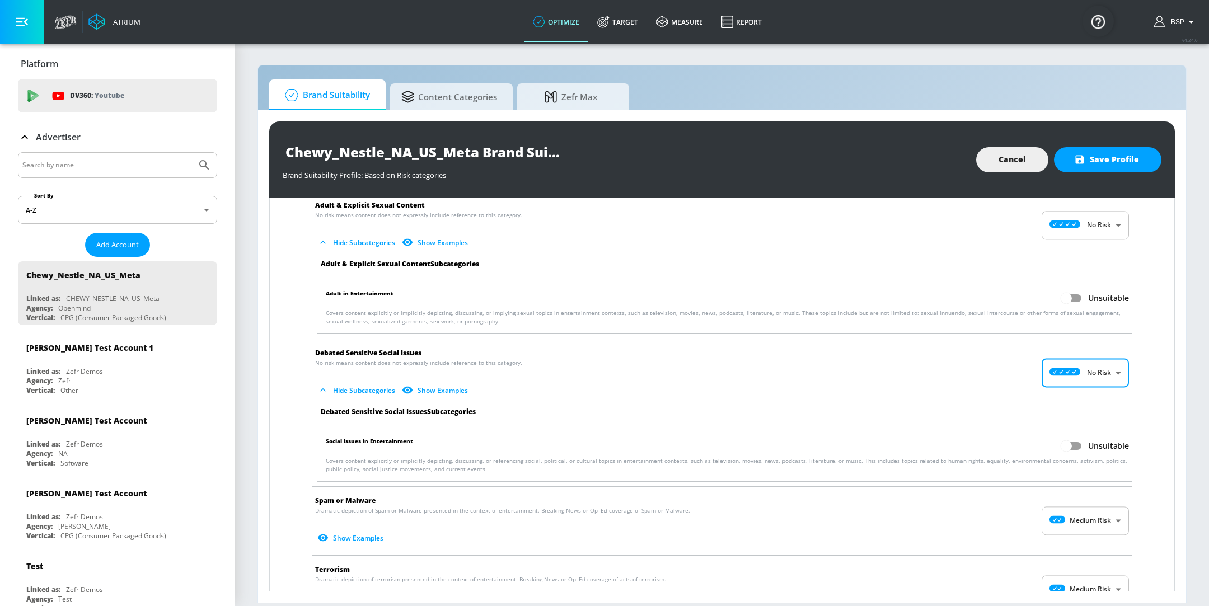
click at [1063, 445] on input "Unsuitable" at bounding box center [1067, 446] width 64 height 21
click at [1064, 441] on input "Suitable" at bounding box center [1088, 446] width 64 height 21
click at [1073, 439] on input "Unsuitable" at bounding box center [1067, 446] width 64 height 21
checkbox input "true"
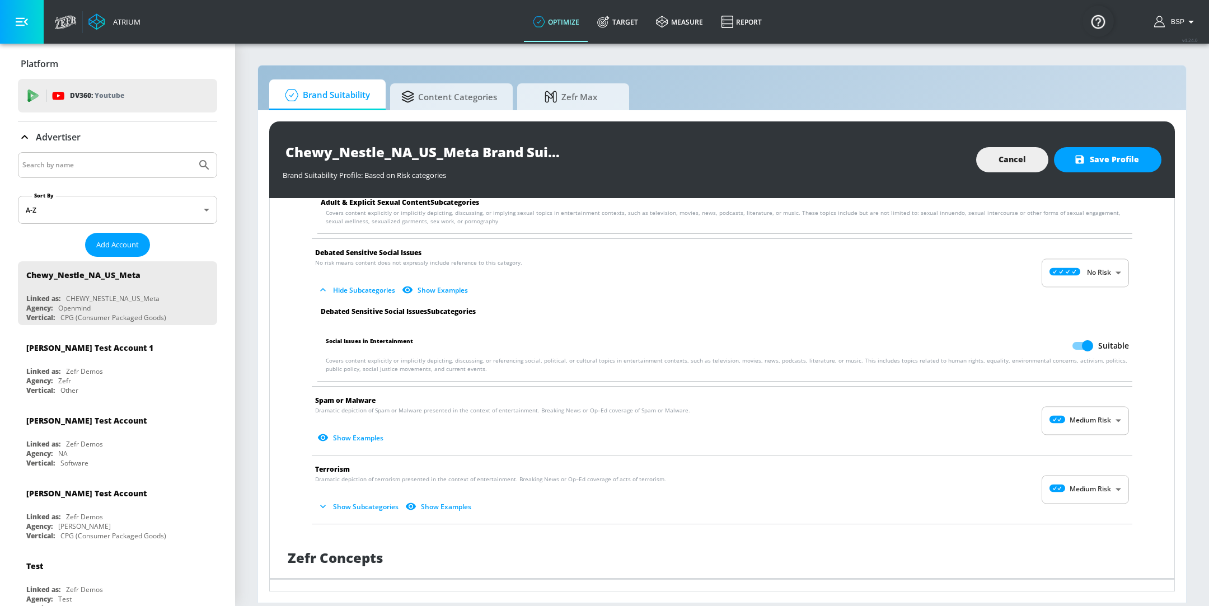
scroll to position [1742, 0]
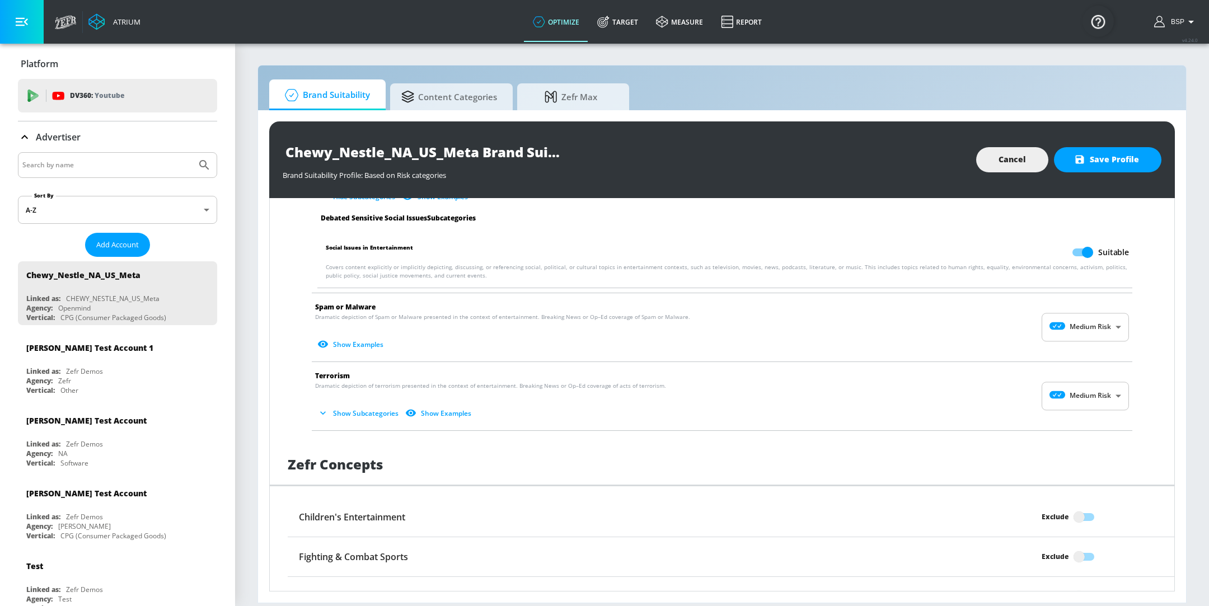
click at [1069, 341] on span "Show Examples" at bounding box center [713, 344] width 796 height 18
click at [1069, 339] on span "Show Examples" at bounding box center [713, 344] width 796 height 18
click at [1072, 331] on body "Atrium optimize Target measure Report optimize Target measure Report v 4.24.0 B…" at bounding box center [604, 303] width 1209 height 606
click at [1065, 348] on icon at bounding box center [1054, 350] width 31 height 8
type input "MINIMAL"
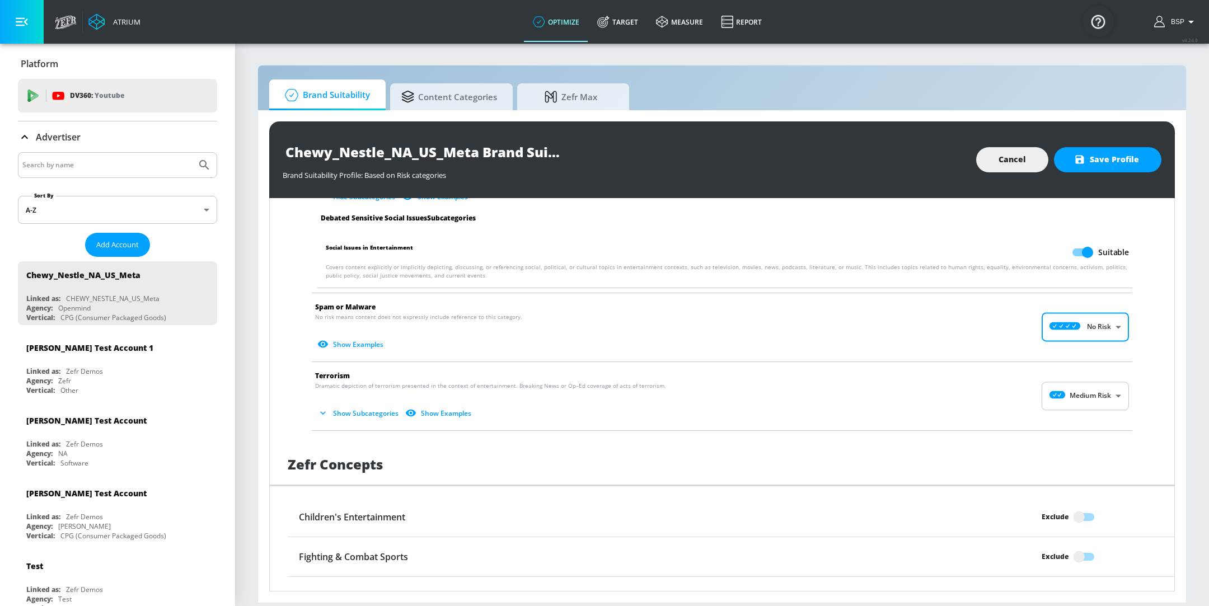
click at [1077, 375] on span "Terrorism" at bounding box center [713, 376] width 796 height 12
click at [1078, 396] on body "Atrium optimize Target measure Report optimize Target measure Report v 4.24.0 B…" at bounding box center [604, 303] width 1209 height 606
click at [1064, 416] on icon at bounding box center [1054, 418] width 31 height 8
type input "MINIMAL"
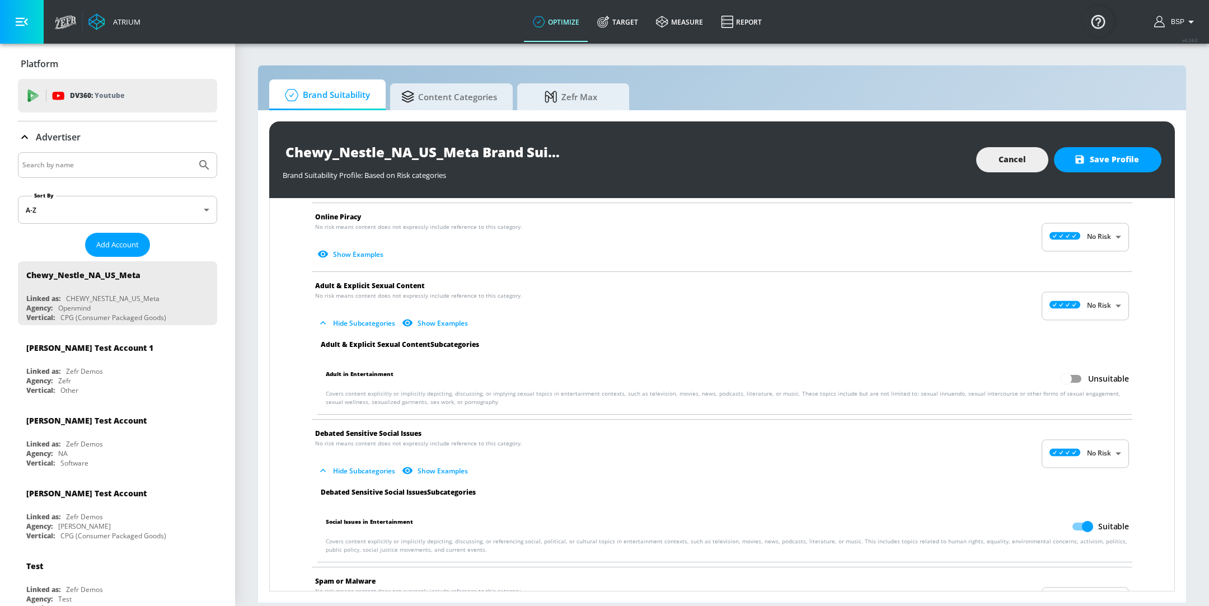
scroll to position [1467, 0]
click at [1079, 162] on icon "button" at bounding box center [1080, 160] width 8 height 8
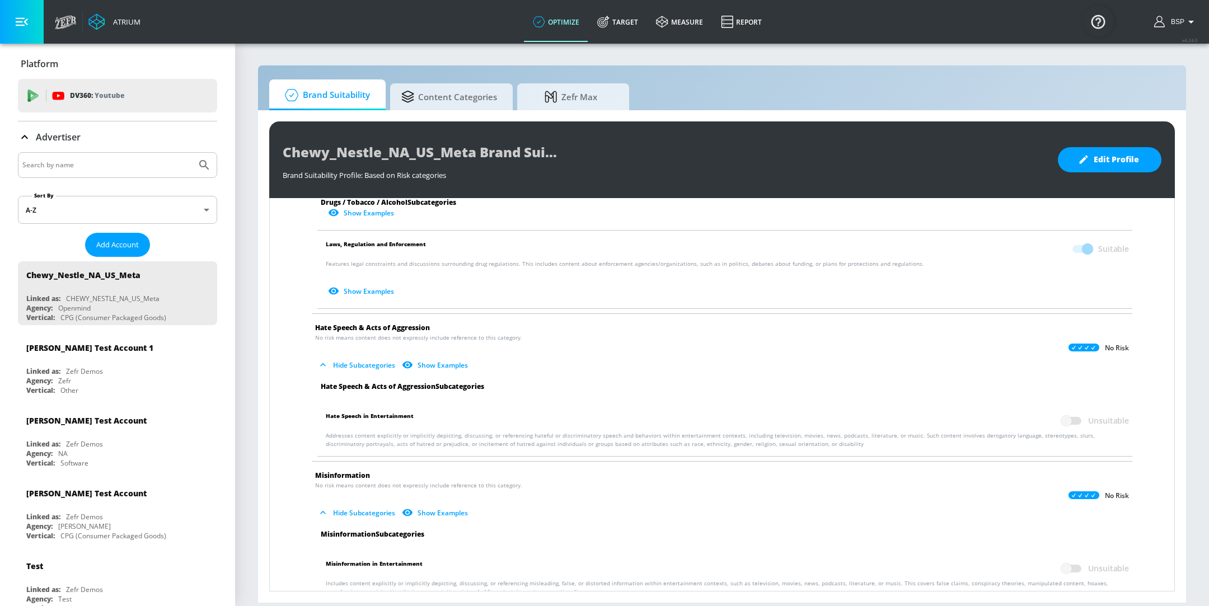
scroll to position [0, 0]
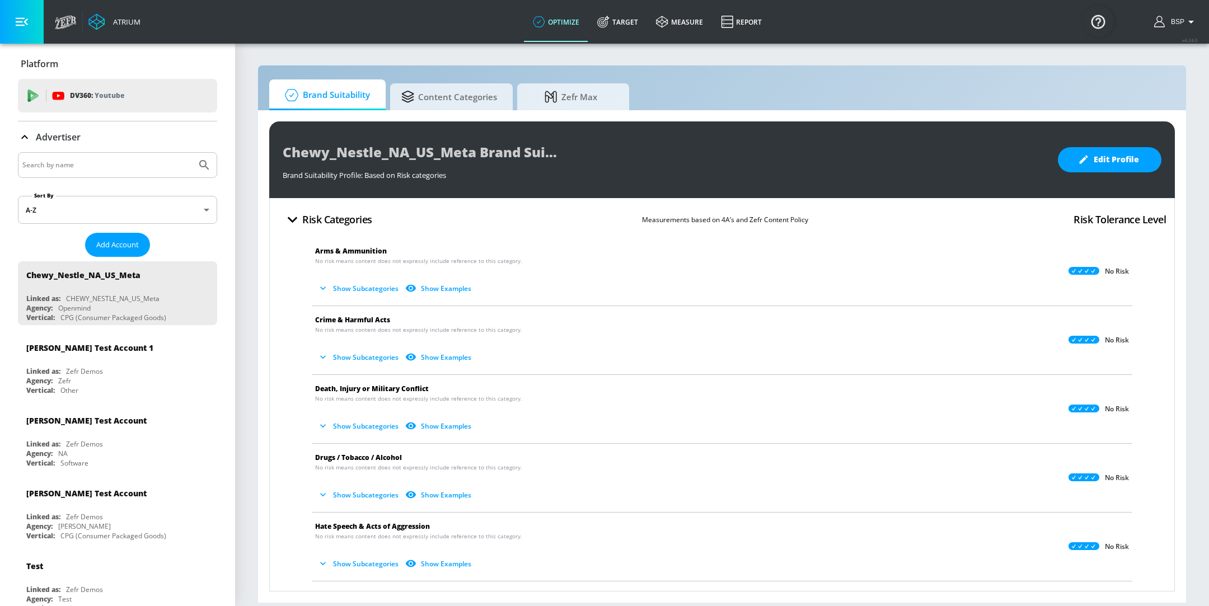
click at [74, 156] on div at bounding box center [117, 165] width 199 height 26
click at [61, 166] on input "Search by name" at bounding box center [107, 165] width 170 height 15
type input "exxon"
click at [198, 162] on icon "Submit Search" at bounding box center [204, 164] width 13 height 13
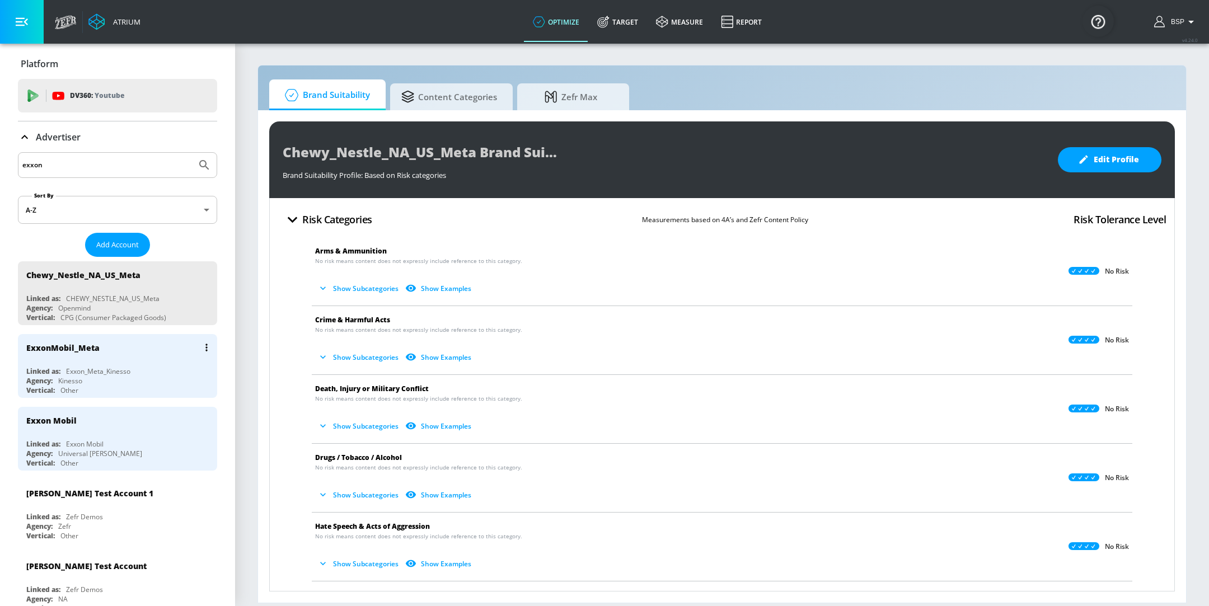
click at [115, 367] on div "Exxon_Meta_Kinesso" at bounding box center [98, 372] width 64 height 10
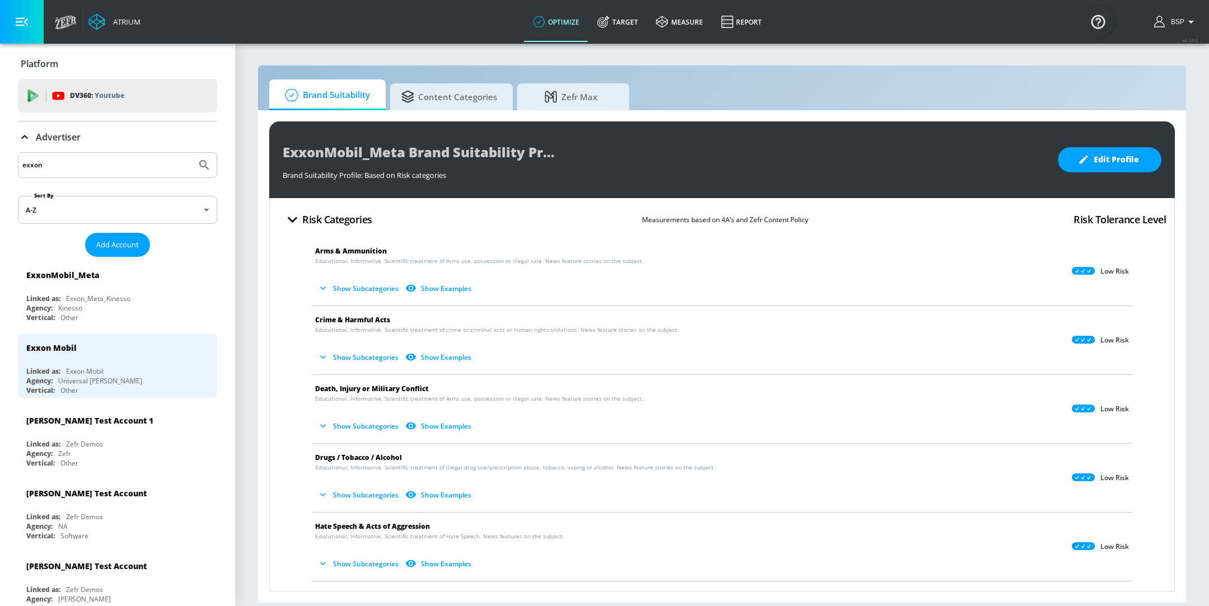
click at [1134, 172] on div "ExxonMobil_Meta Brand Suitability Profile Brand Suitability Profile: Based on R…" at bounding box center [722, 159] width 906 height 77
click at [1130, 167] on button "Edit Profile" at bounding box center [1110, 159] width 104 height 25
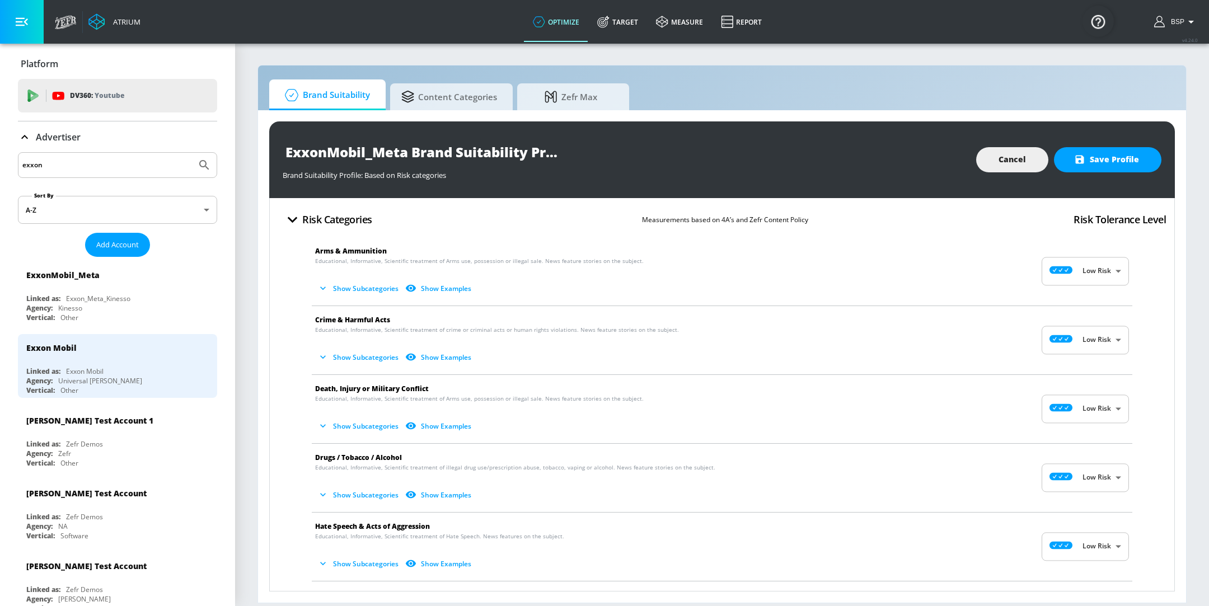
click at [311, 357] on li "Crime & Harmful Acts Educational, Informative, Scientific treatment of crime or…" at bounding box center [722, 340] width 832 height 68
click at [319, 357] on icon "button" at bounding box center [322, 357] width 11 height 11
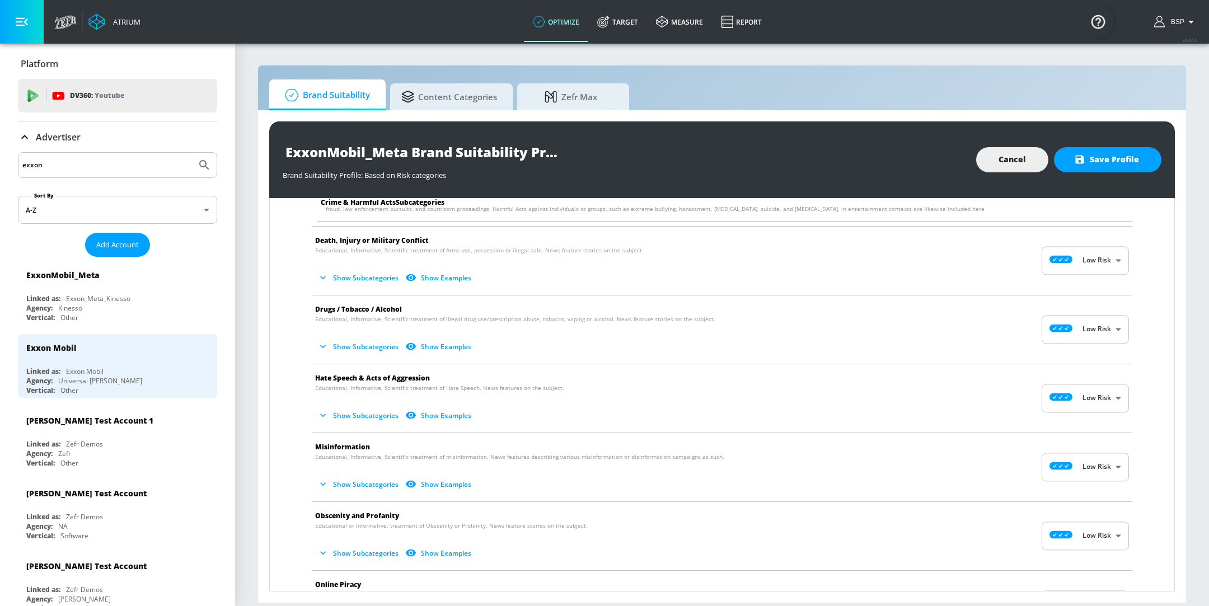
scroll to position [212, 0]
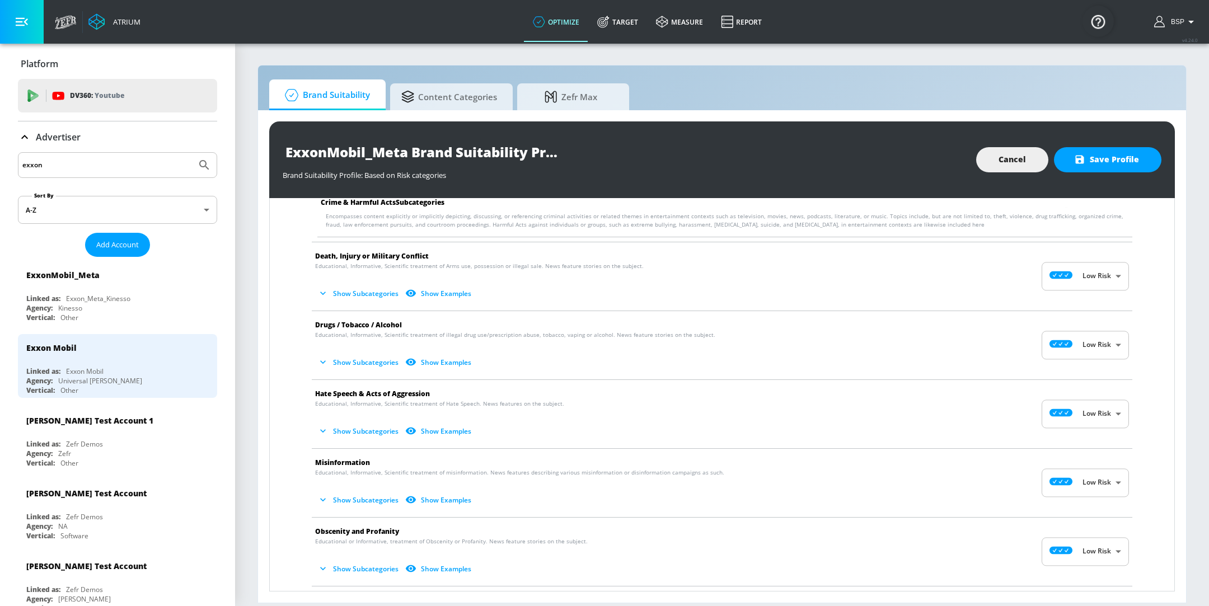
click at [351, 289] on button "Show Subcategories" at bounding box center [359, 293] width 88 height 18
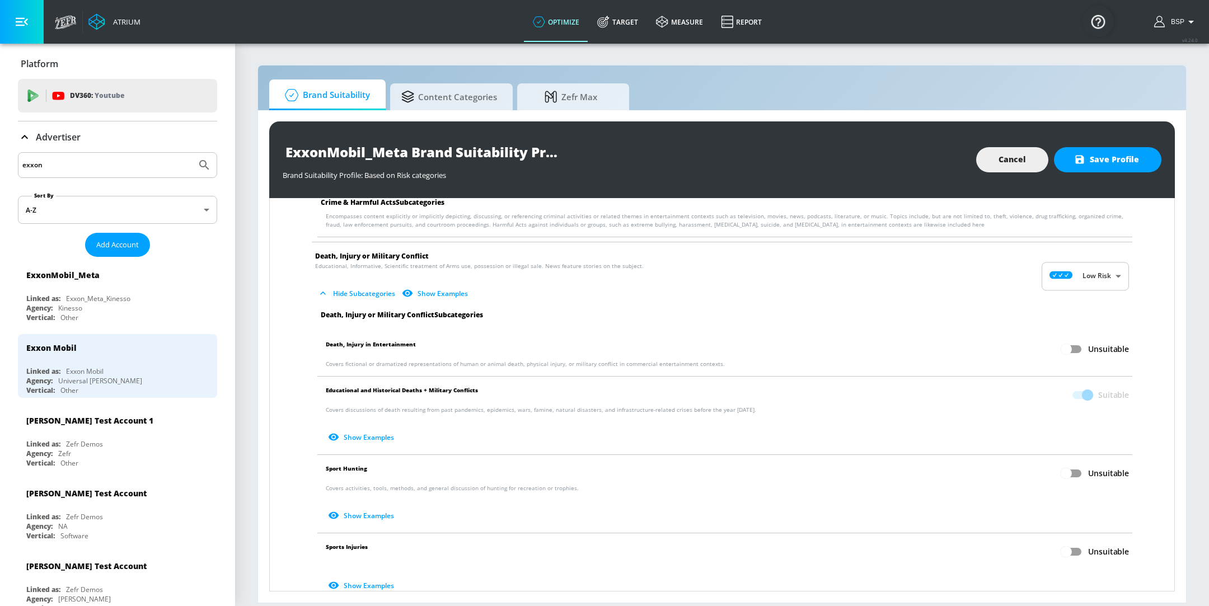
click at [1056, 349] on input "Unsuitable" at bounding box center [1067, 349] width 64 height 21
checkbox input "true"
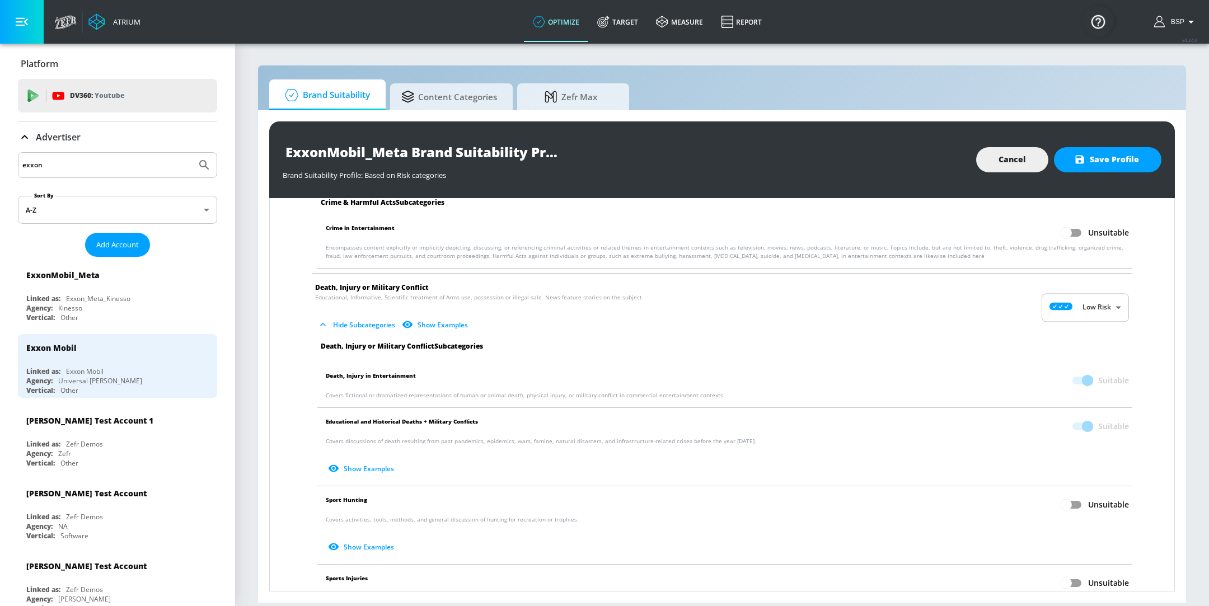
scroll to position [55, 0]
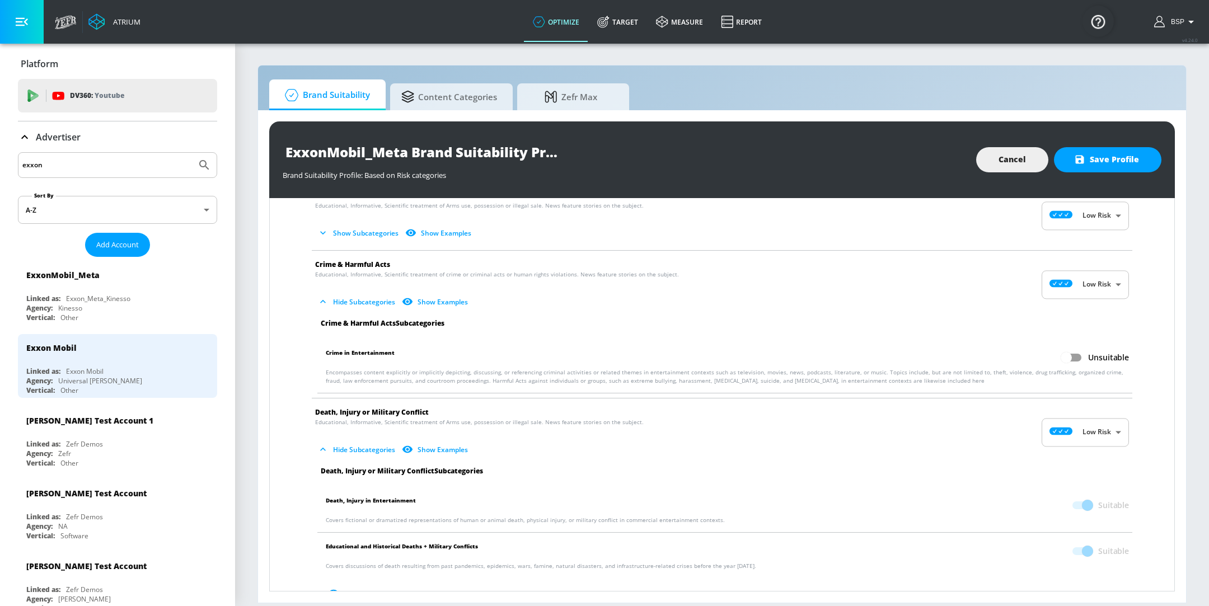
click at [1068, 349] on input "Unsuitable" at bounding box center [1067, 357] width 64 height 21
checkbox input "true"
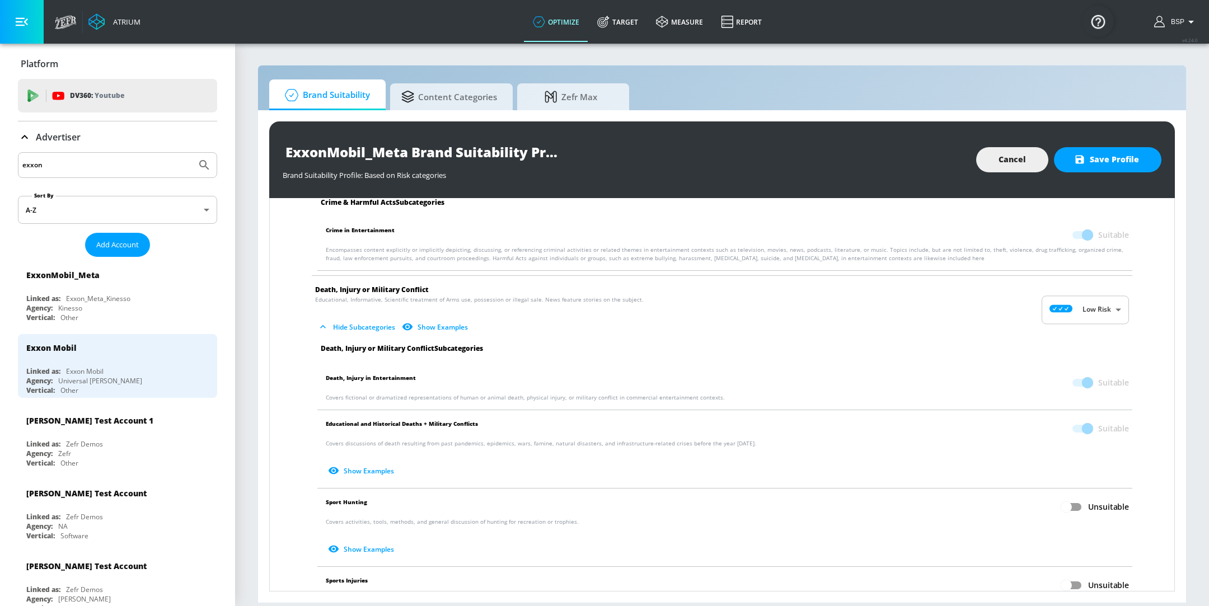
scroll to position [269, 0]
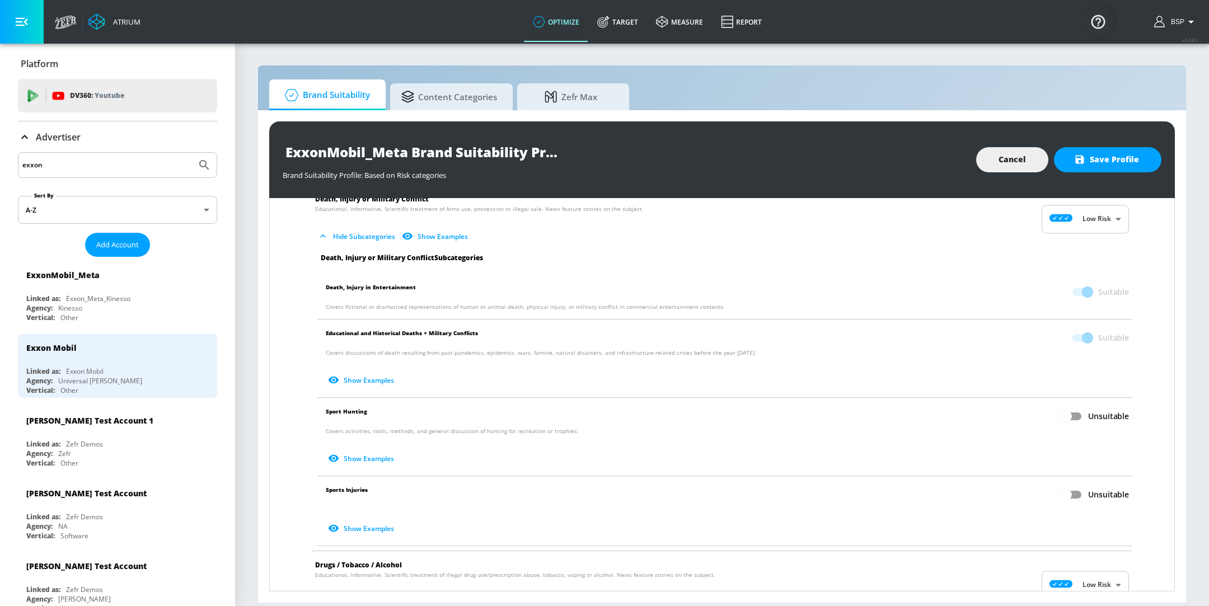
click at [1067, 415] on input "Unsuitable" at bounding box center [1067, 416] width 64 height 21
checkbox input "true"
click at [1064, 504] on input "Unsuitable" at bounding box center [1067, 494] width 64 height 21
checkbox input "true"
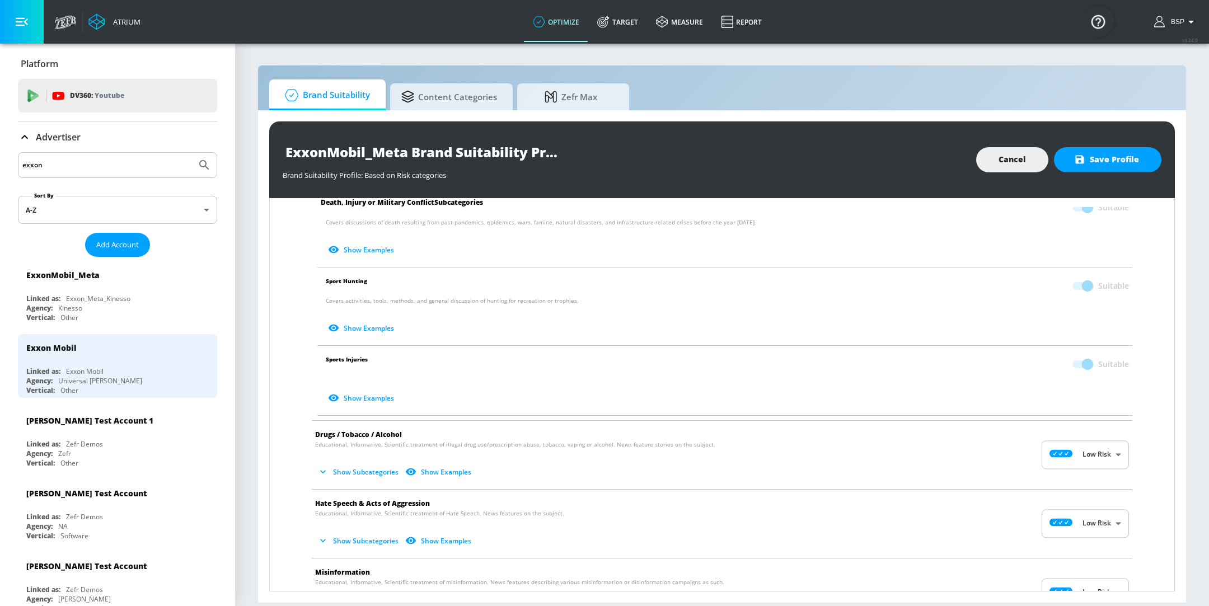
scroll to position [499, 0]
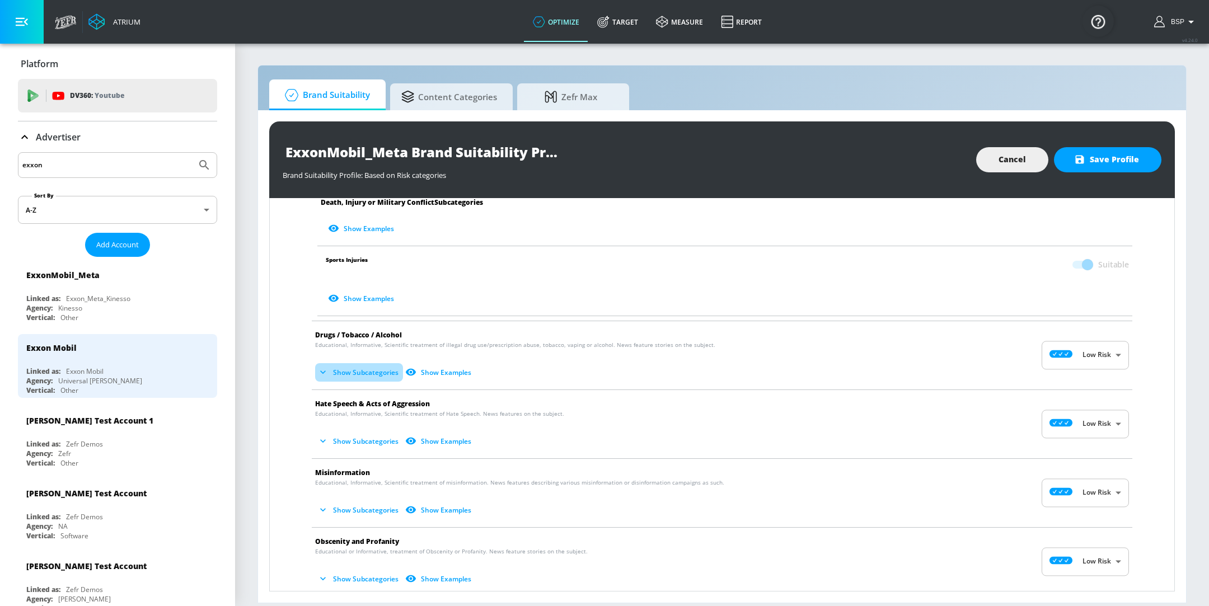
click at [377, 377] on button "Show Subcategories" at bounding box center [359, 372] width 88 height 18
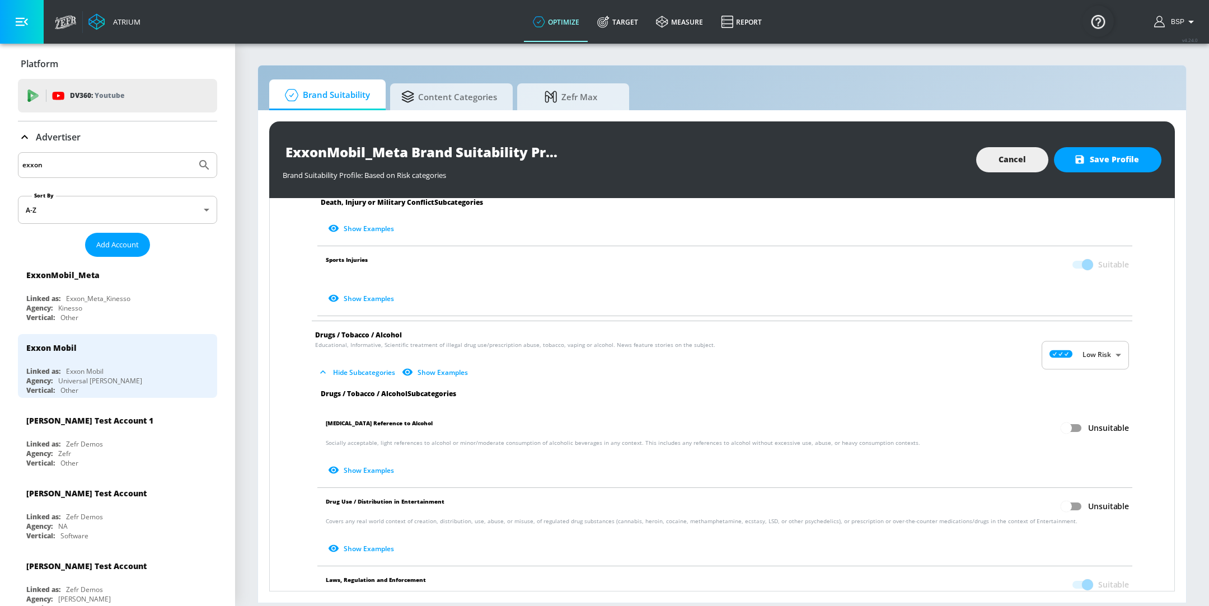
click at [1045, 433] on input "Unsuitable" at bounding box center [1067, 428] width 64 height 21
checkbox input "true"
click at [1068, 498] on input "Unsuitable" at bounding box center [1067, 506] width 64 height 21
checkbox input "true"
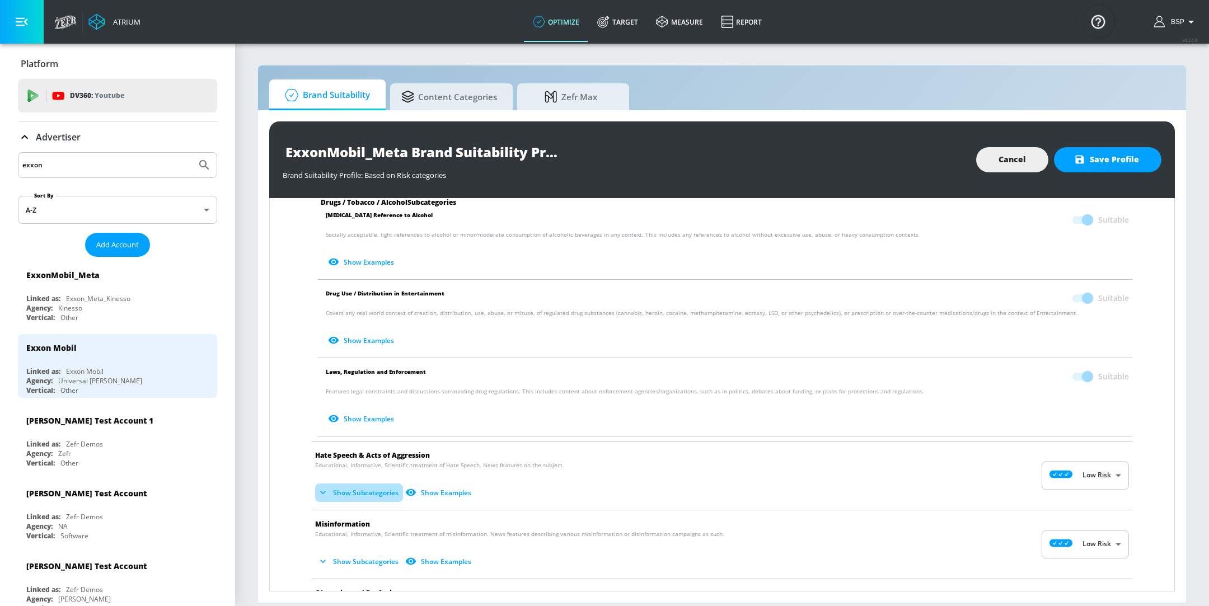
click at [374, 492] on button "Show Subcategories" at bounding box center [359, 493] width 88 height 18
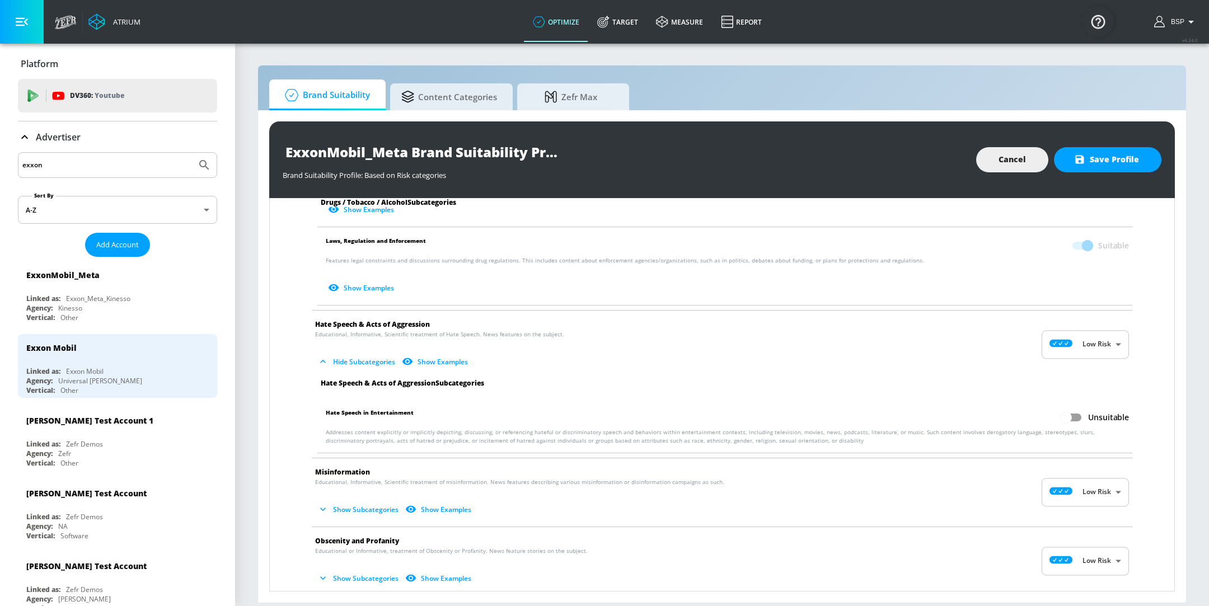
click at [1072, 417] on input "Unsuitable" at bounding box center [1067, 417] width 64 height 21
checkbox input "true"
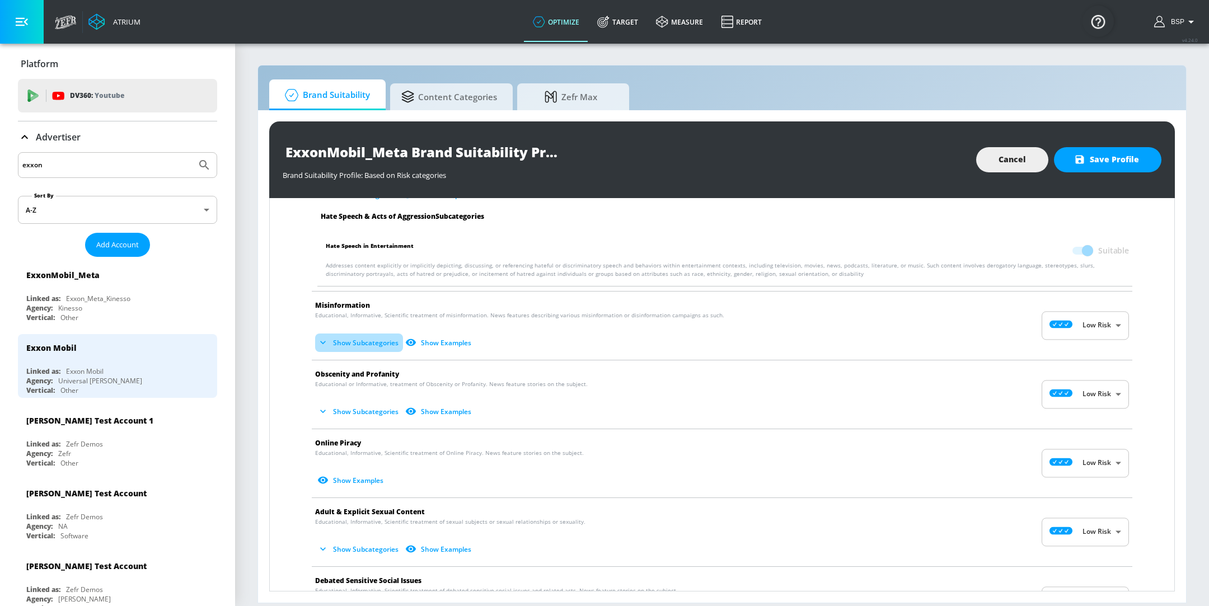
click at [356, 335] on button "Show Subcategories" at bounding box center [359, 343] width 88 height 18
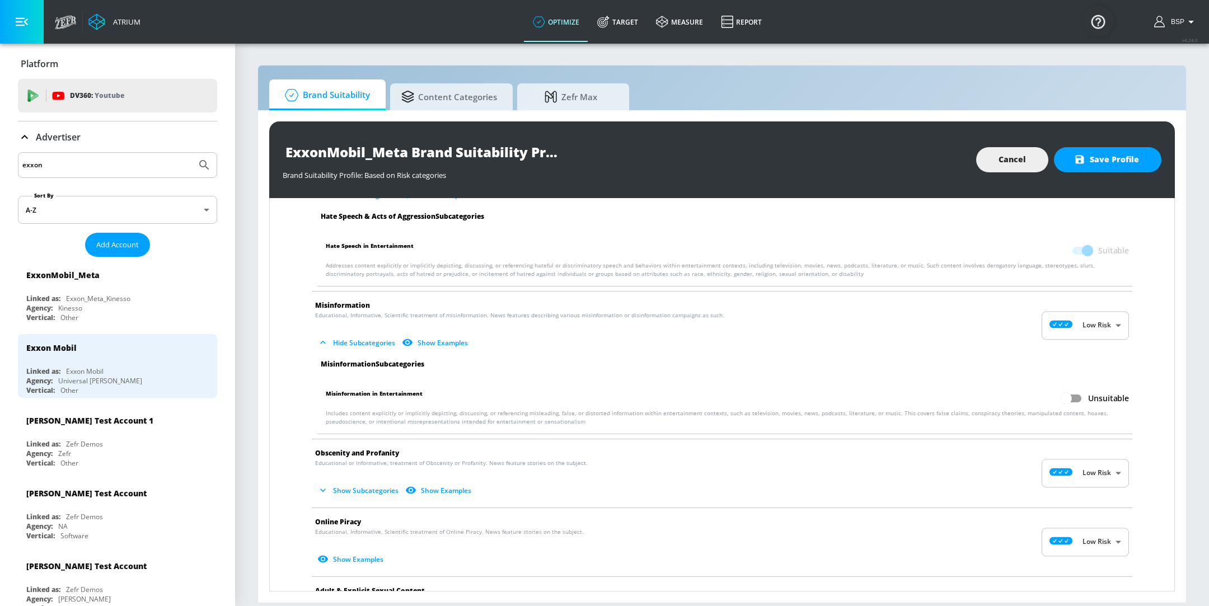
click at [1065, 392] on input "Unsuitable" at bounding box center [1067, 398] width 64 height 21
checkbox input "true"
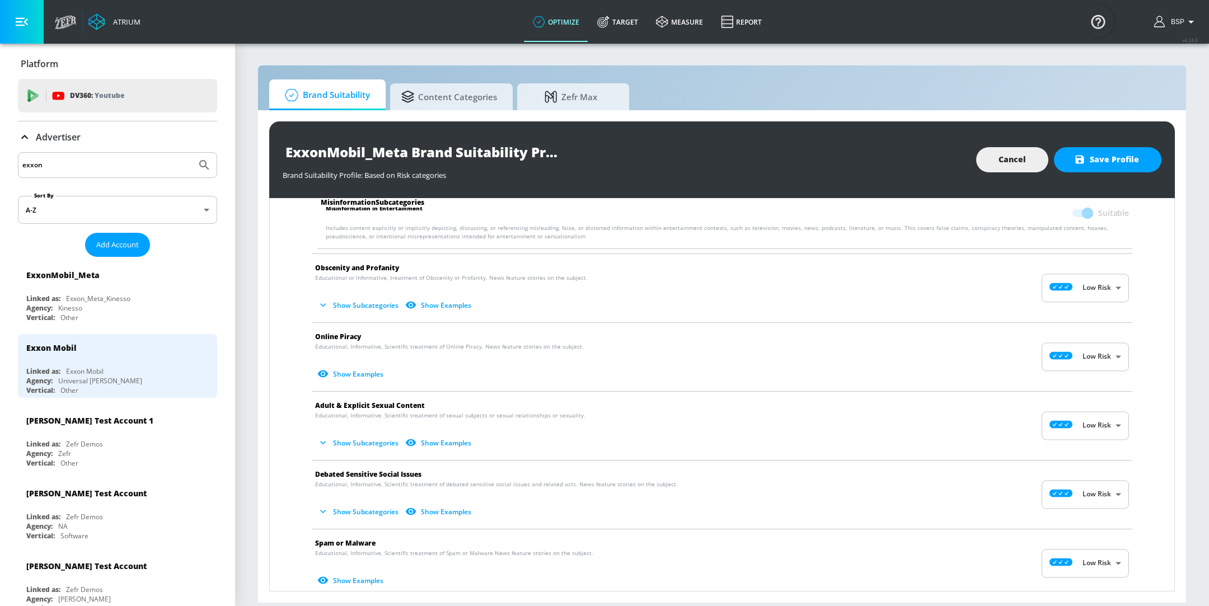
scroll to position [1237, 0]
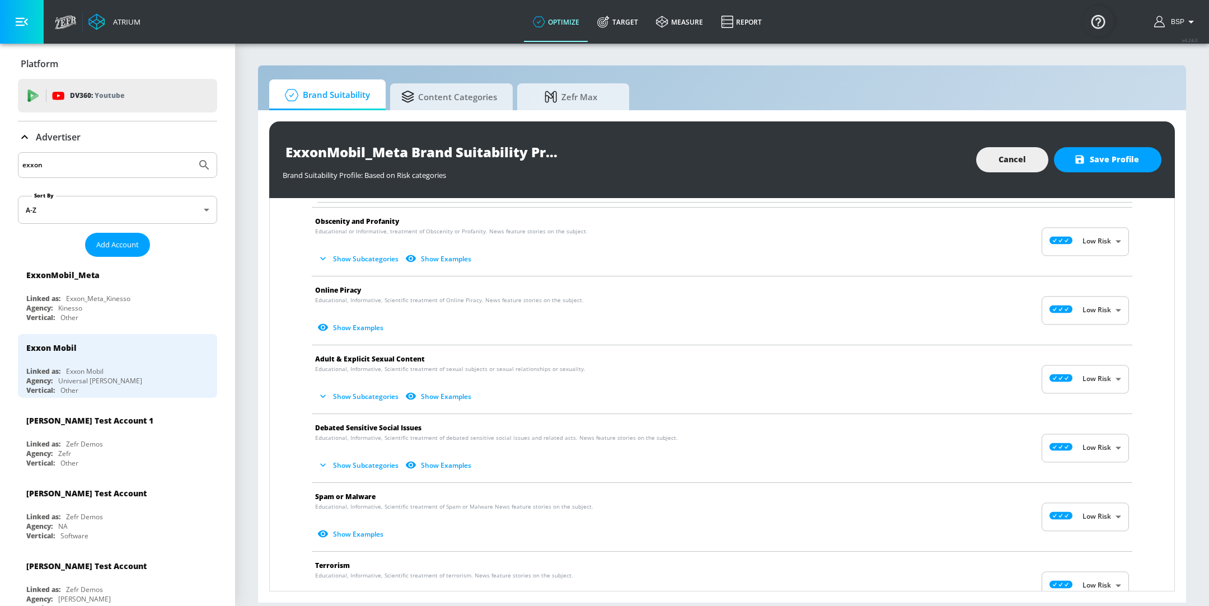
click at [342, 261] on button "Show Subcategories" at bounding box center [359, 259] width 88 height 18
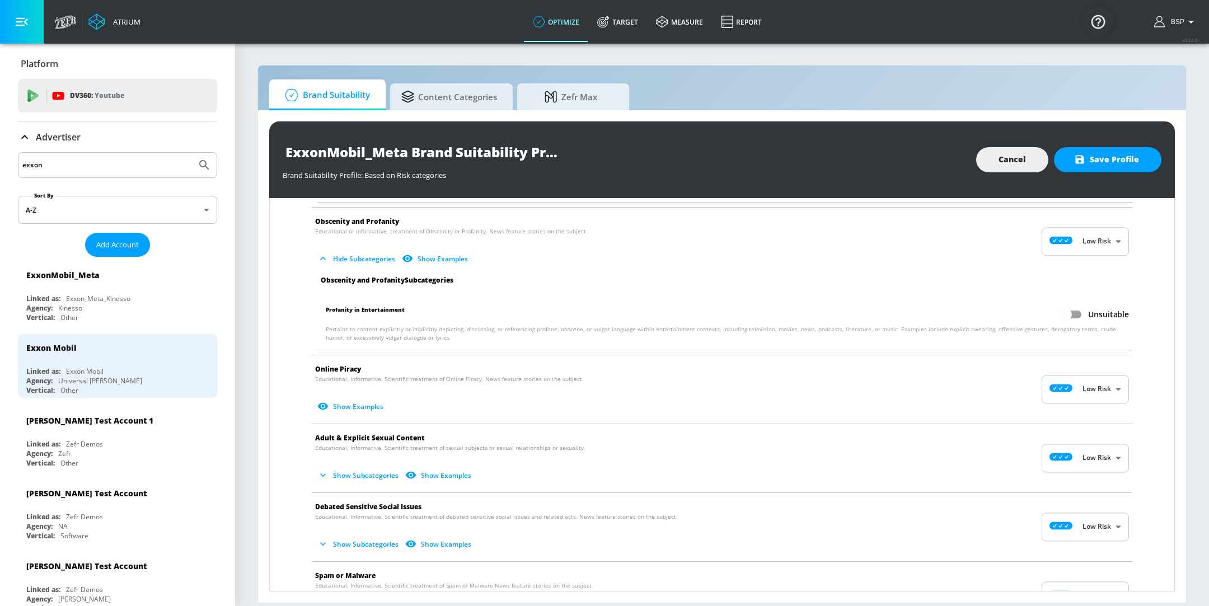
click at [1059, 314] on input "Unsuitable" at bounding box center [1067, 314] width 64 height 21
checkbox input "true"
click at [361, 466] on button "Show Subcategories" at bounding box center [359, 475] width 88 height 18
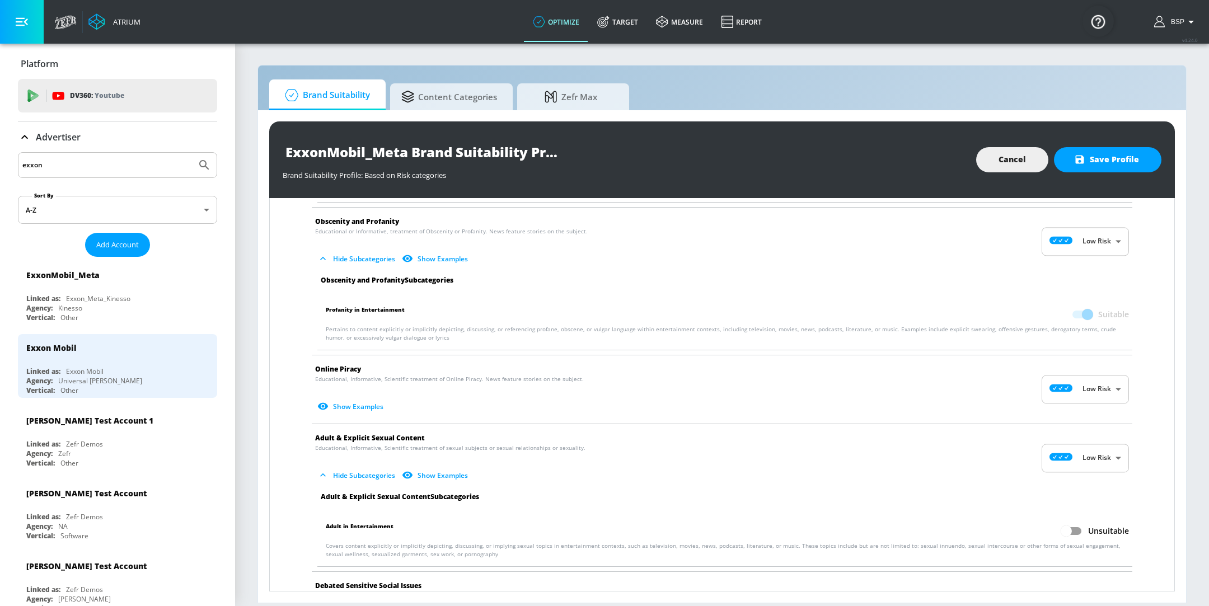
click at [1056, 518] on li "Adult in Entertainment Unsuitable Covers content explicitly or implicitly depic…" at bounding box center [725, 540] width 826 height 54
click at [1051, 525] on input "Unsuitable" at bounding box center [1067, 531] width 64 height 21
checkbox input "true"
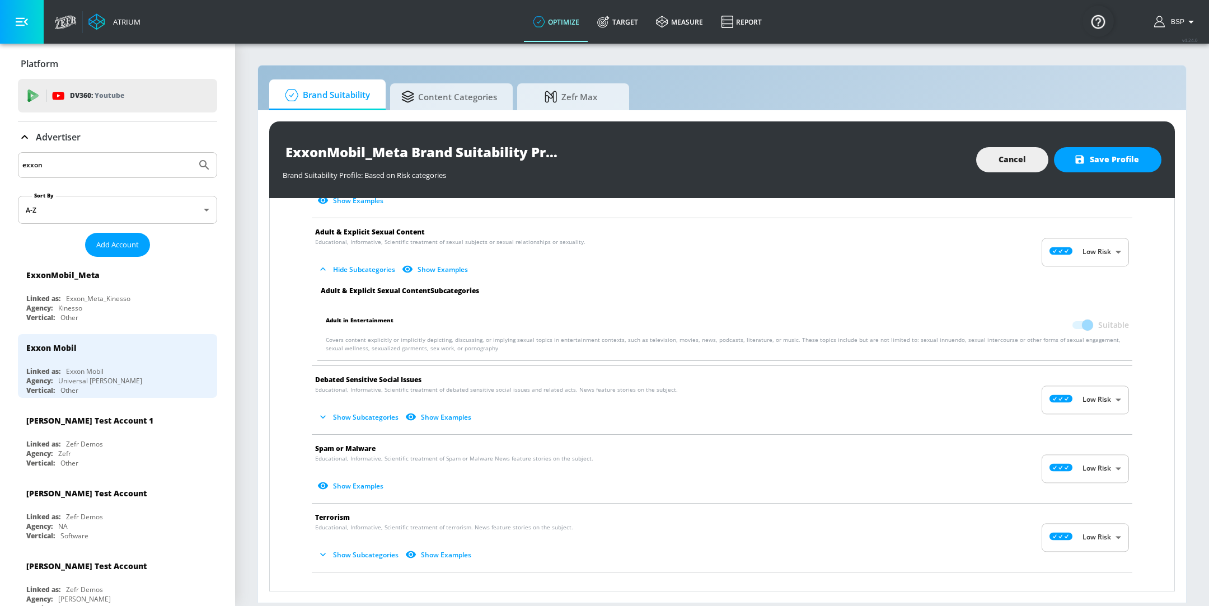
click at [345, 408] on button "Show Subcategories" at bounding box center [359, 417] width 88 height 18
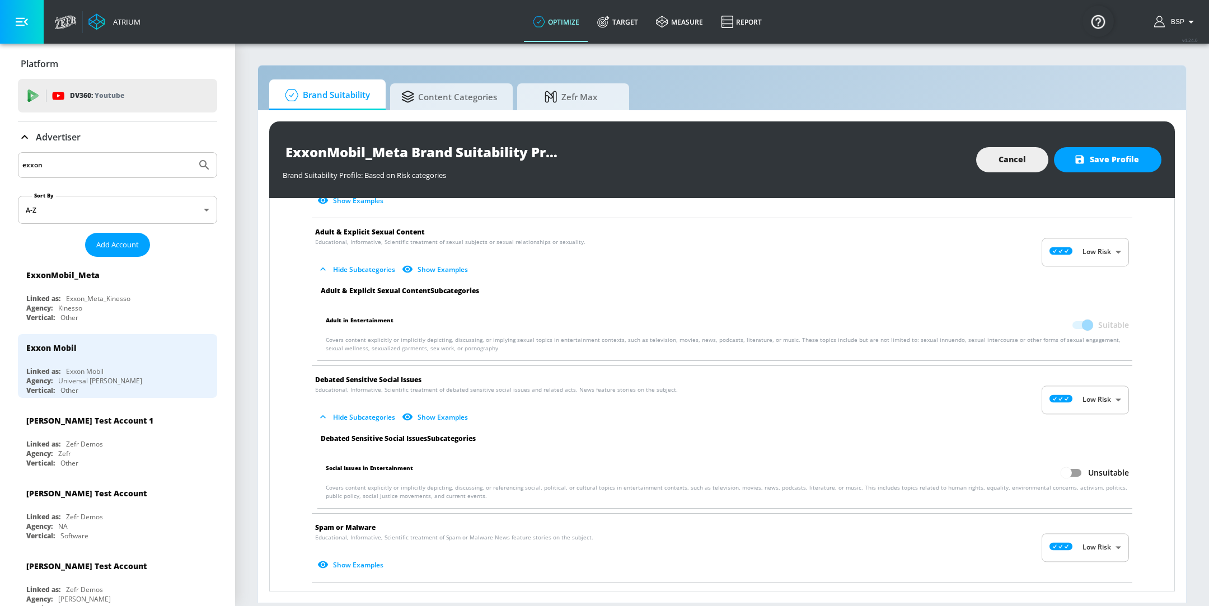
click at [1063, 475] on input "Unsuitable" at bounding box center [1067, 472] width 64 height 21
checkbox input "true"
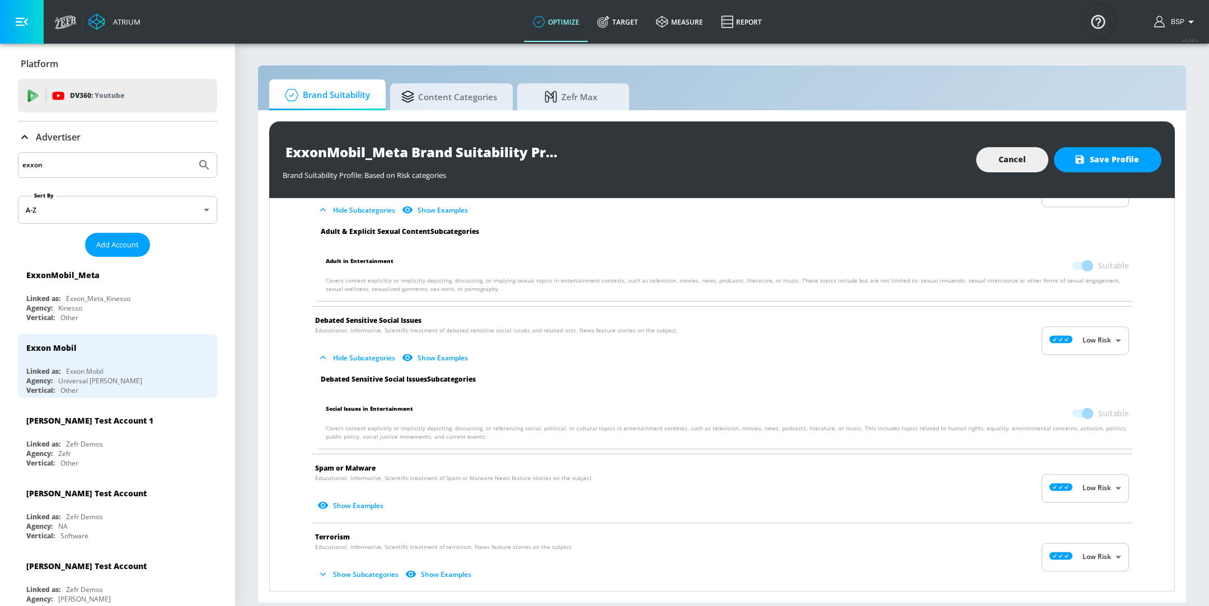
scroll to position [1523, 0]
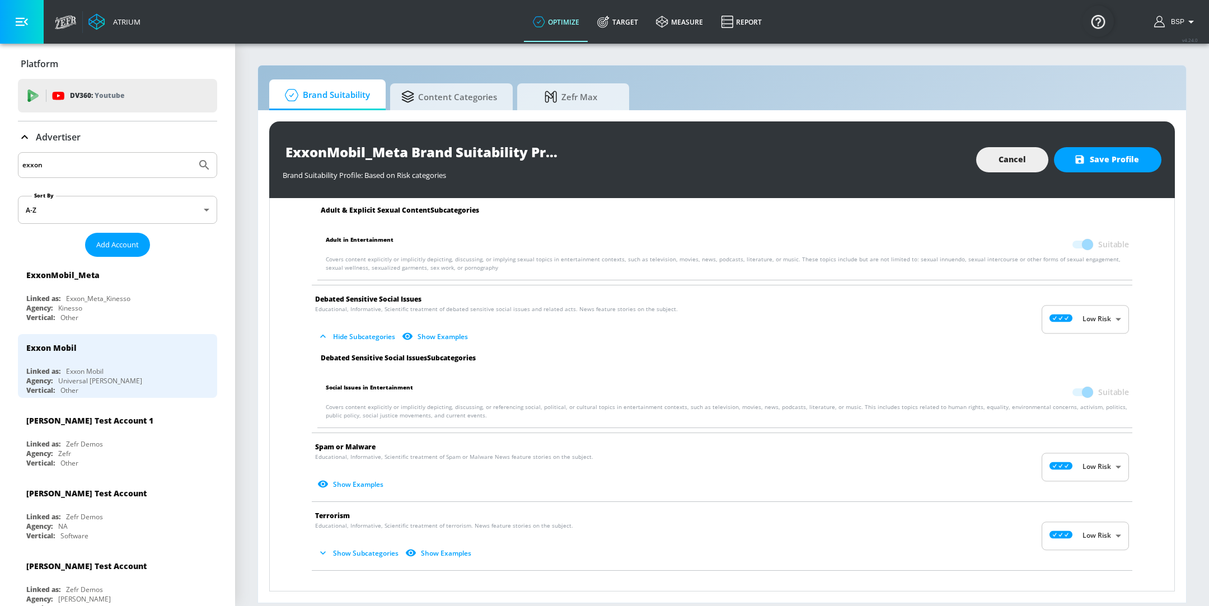
click at [349, 534] on p "Educational, Informative, Scientific treatment of terrorism. News feature stori…" at bounding box center [713, 542] width 796 height 41
click at [353, 544] on button "Show Subcategories" at bounding box center [359, 553] width 88 height 18
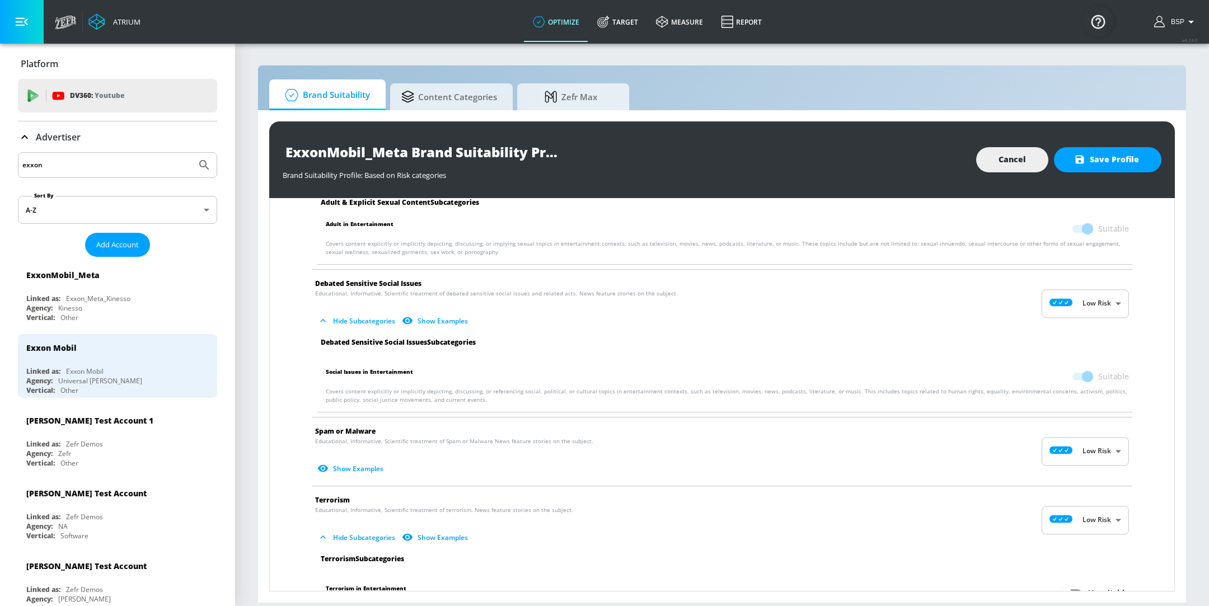
scroll to position [1564, 0]
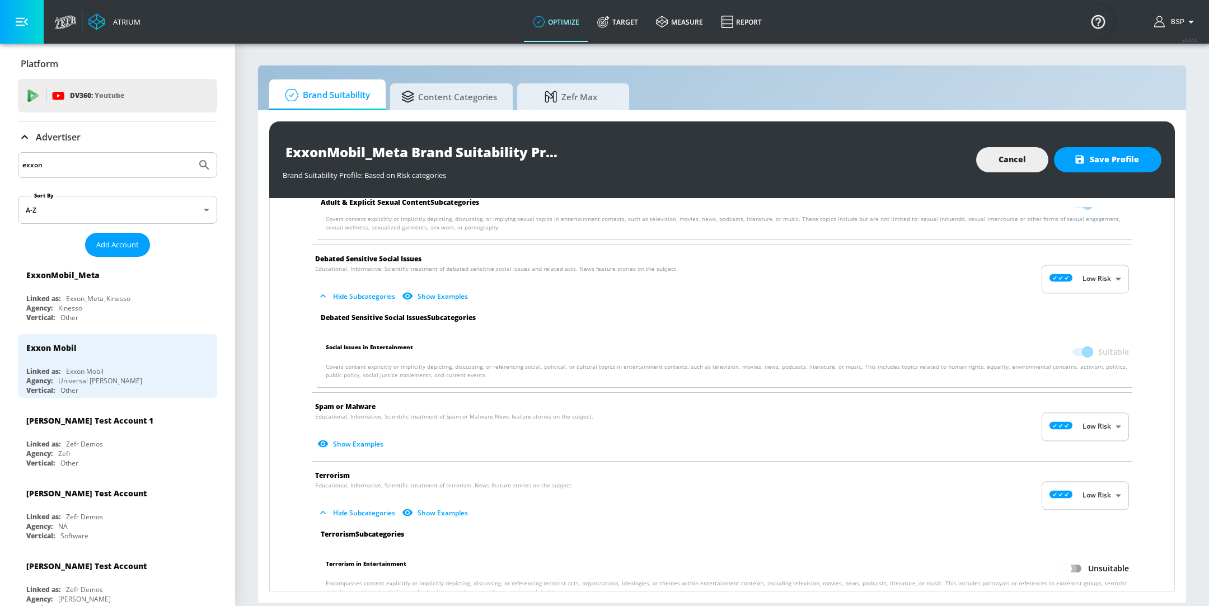
click at [1070, 563] on input "Unsuitable" at bounding box center [1067, 568] width 64 height 21
checkbox input "true"
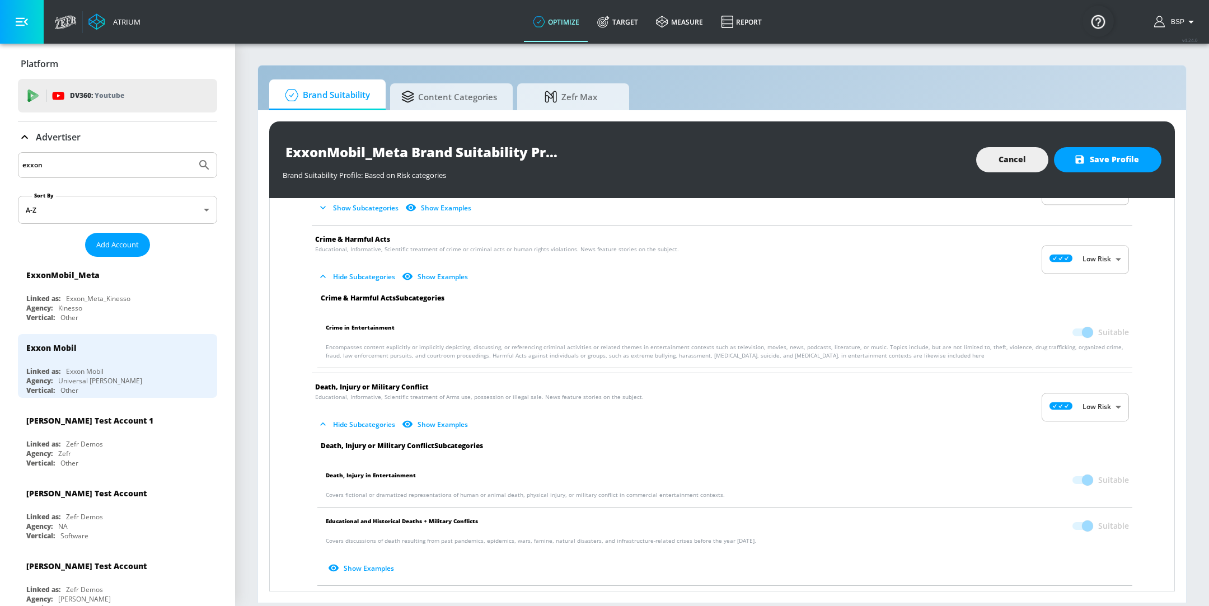
scroll to position [0, 0]
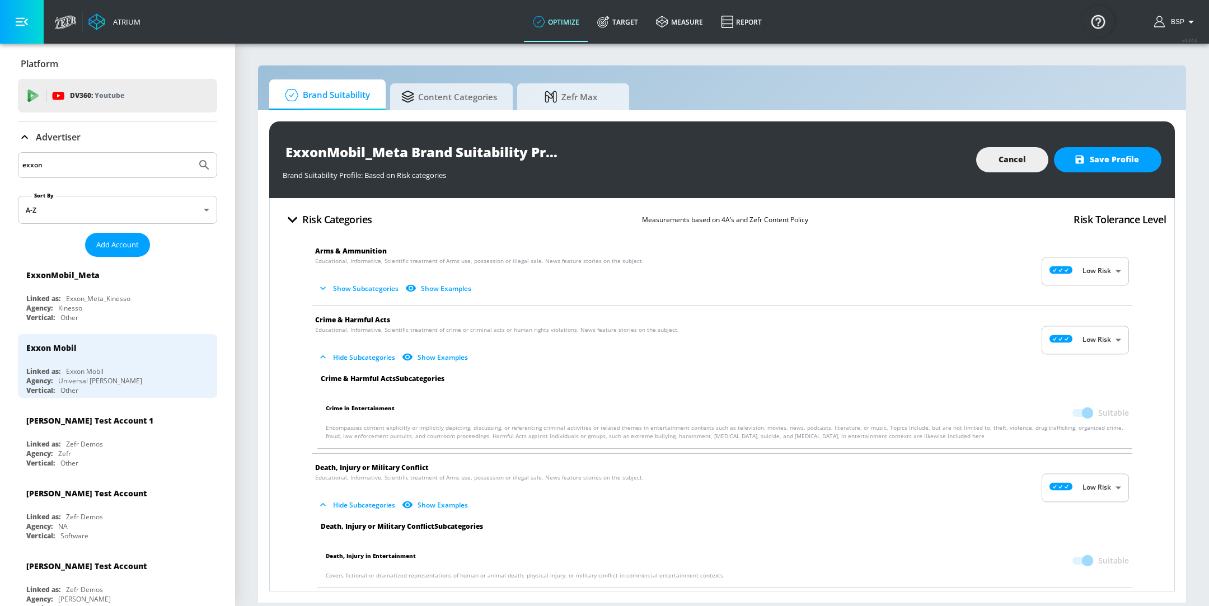
click at [340, 287] on button "Show Subcategories" at bounding box center [359, 288] width 88 height 18
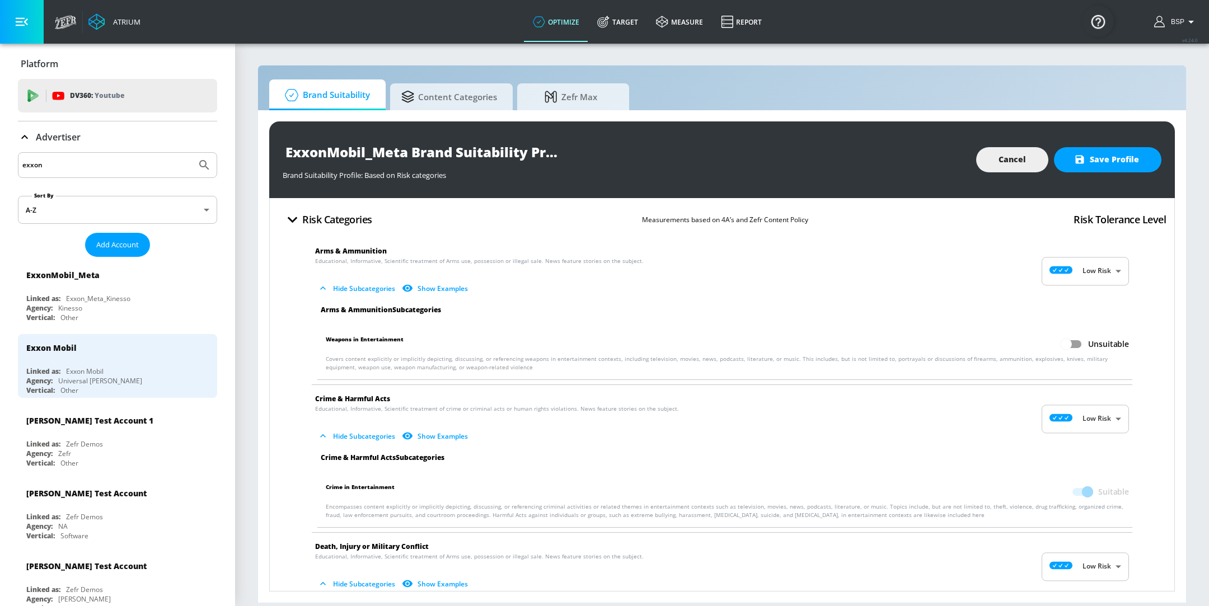
click at [1043, 350] on p "Weapons in Entertainment Unsuitable" at bounding box center [727, 344] width 803 height 21
click at [1053, 345] on input "Unsuitable" at bounding box center [1067, 344] width 64 height 21
checkbox input "true"
click at [1103, 157] on span "Save Profile" at bounding box center [1108, 160] width 63 height 14
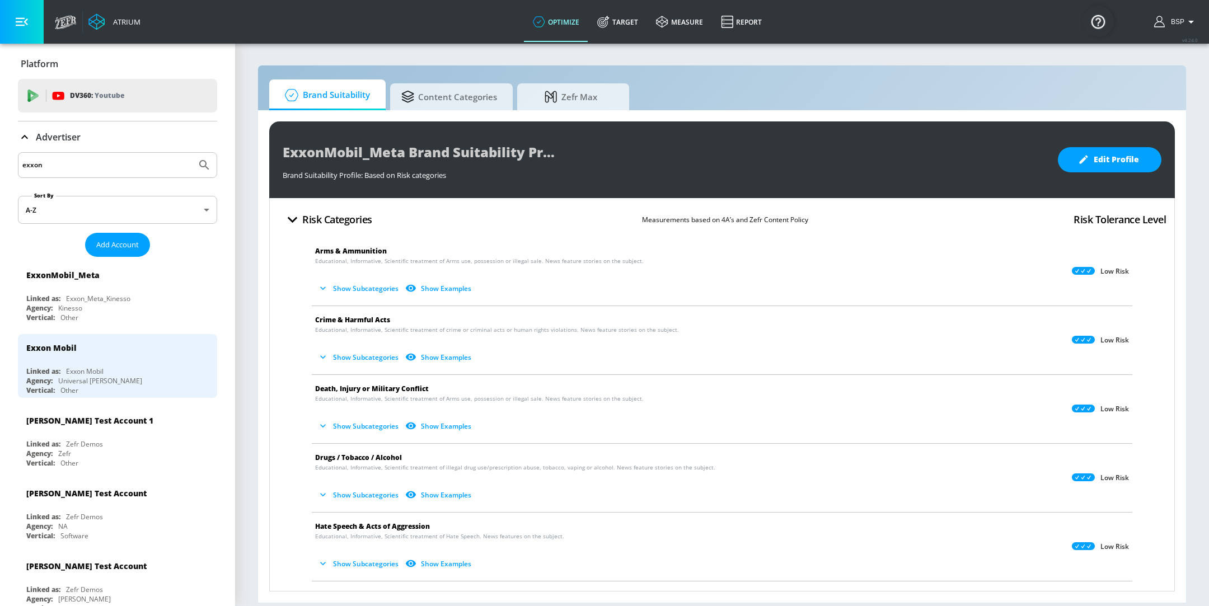
click at [91, 164] on input "exxon" at bounding box center [107, 165] width 170 height 15
